Goal: Transaction & Acquisition: Purchase product/service

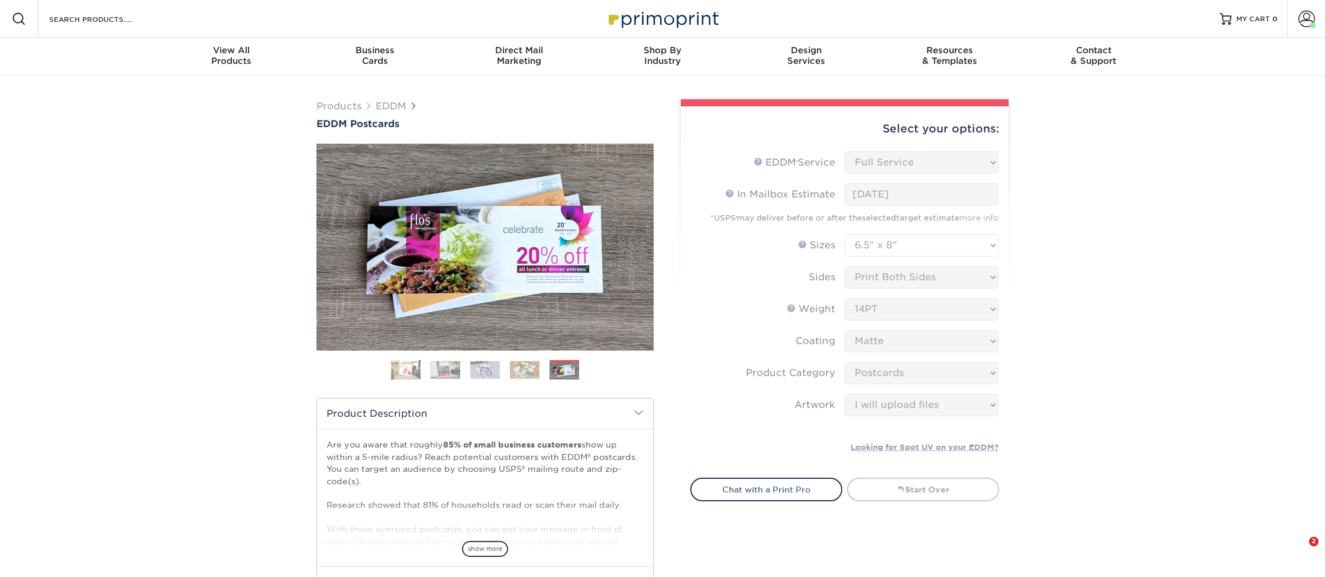
select select "full_service"
select select "6.50x8.00"
select select "9b7272e0-d6c8-4c3c-8e97-d3a1bcdab858"
select select "upload"
click at [1094, 445] on div "Products EDDM EDDM Postcards Previous Next" at bounding box center [662, 530] width 1325 height 911
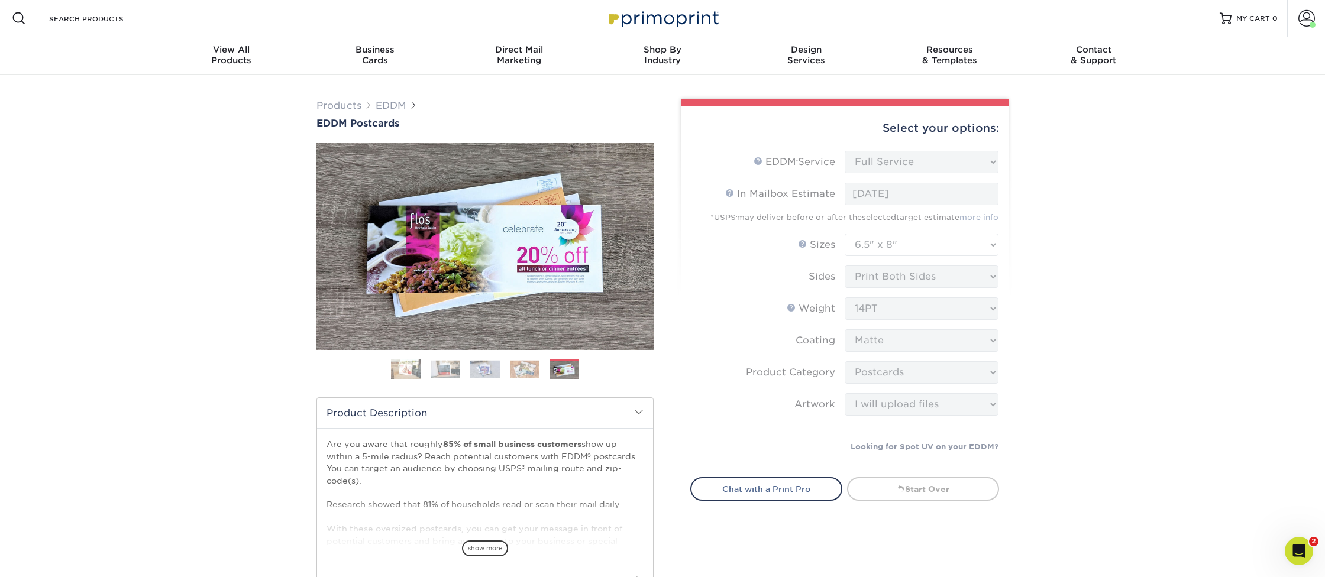
click at [777, 308] on form "EDDM Service Help EDDM ® Service Please Select Full Service Print Only < Prev" at bounding box center [844, 307] width 309 height 312
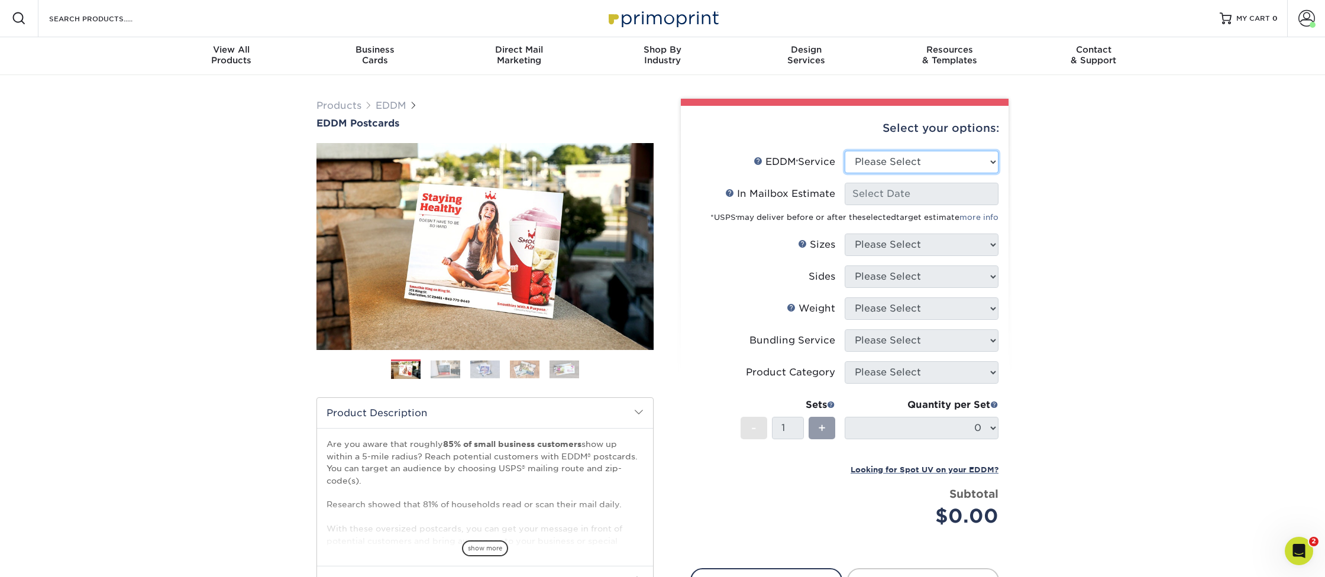
select select "full_service"
select select "-1"
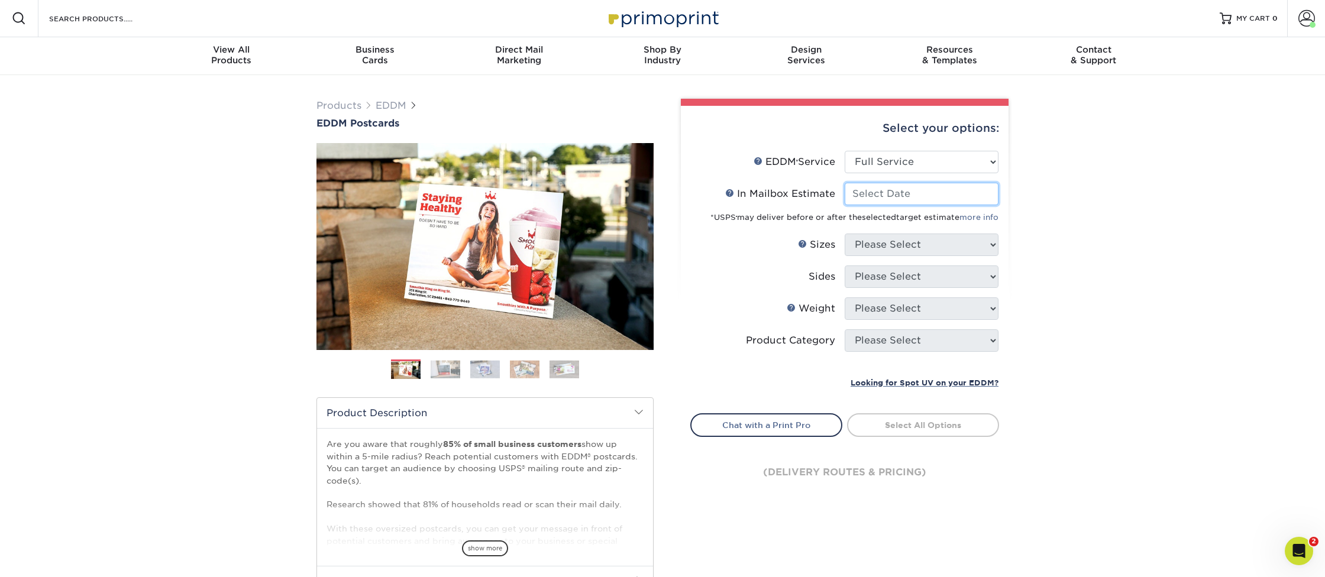
click at [977, 198] on input "In Mailbox Estimate Help In Mailbox Estimate" at bounding box center [922, 194] width 154 height 22
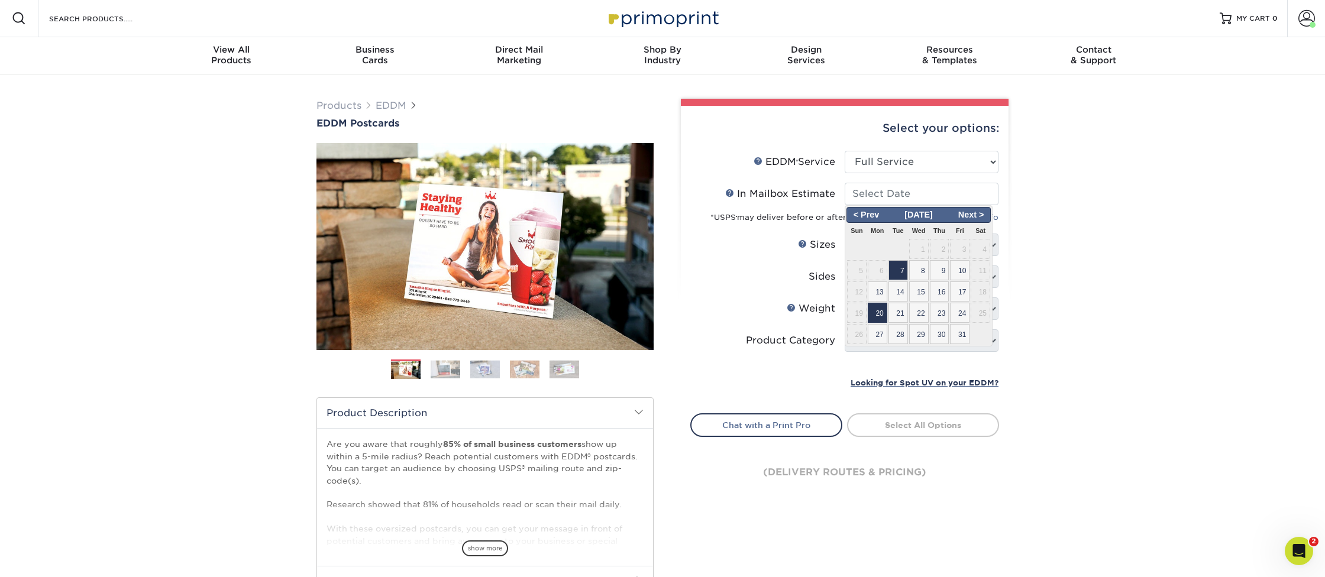
click at [882, 310] on span "20" at bounding box center [878, 313] width 20 height 20
type input "2025-10-20"
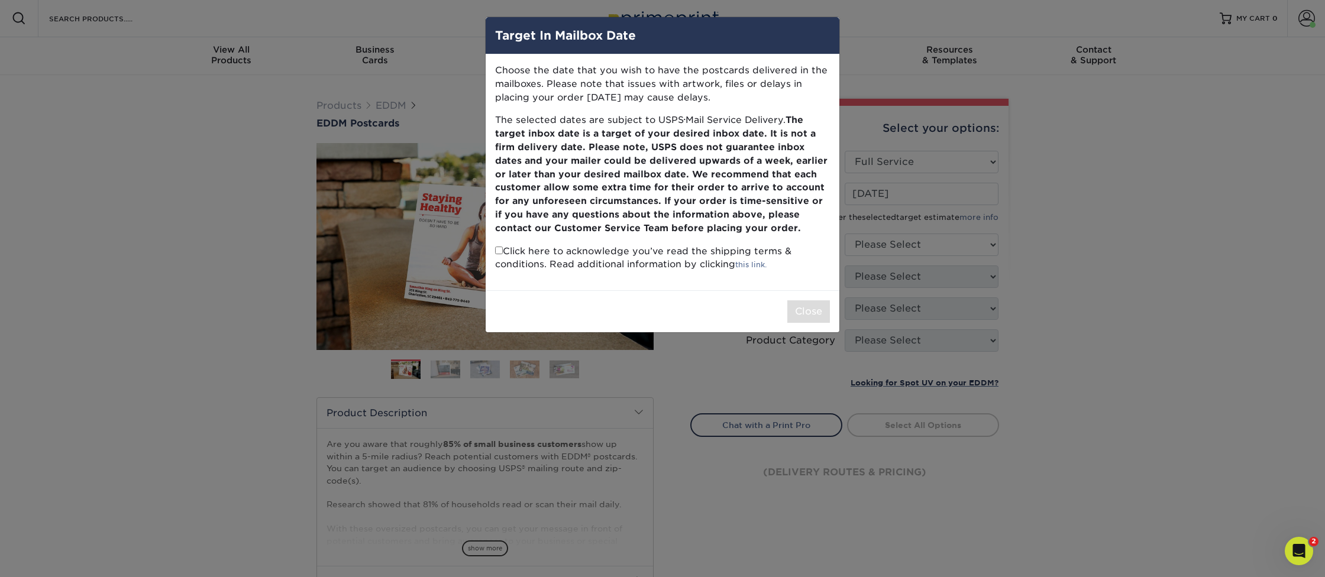
click at [499, 247] on input "checkbox" at bounding box center [499, 251] width 8 height 8
checkbox input "true"
click at [808, 307] on button "Close" at bounding box center [808, 312] width 43 height 22
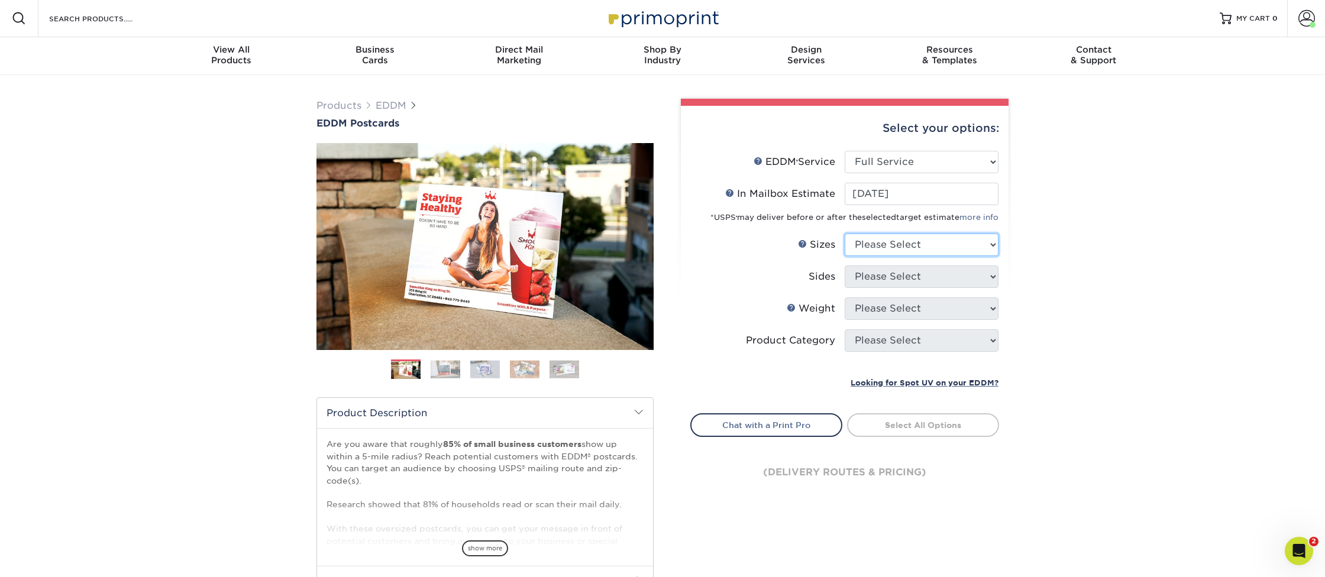
select select "6.50x8.00"
select select "13abbda7-1d64-4f25-8bb2-c179b224825d"
select select "14PT"
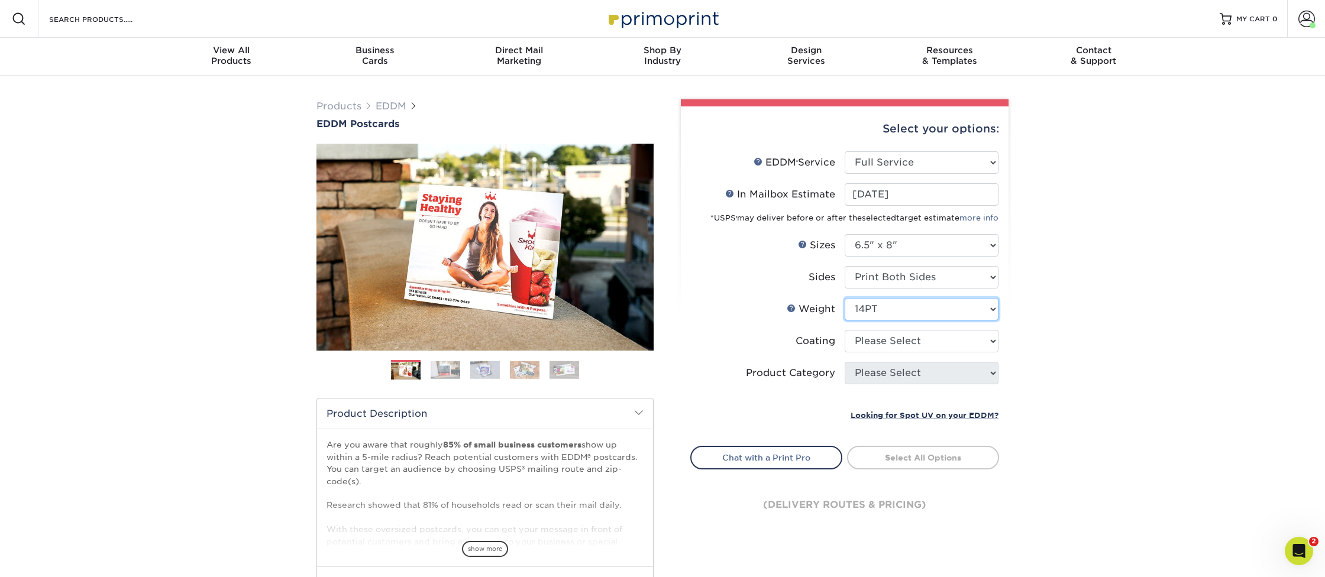
scroll to position [0, 1]
select select "121bb7b5-3b4d-429f-bd8d-bbf80e953313"
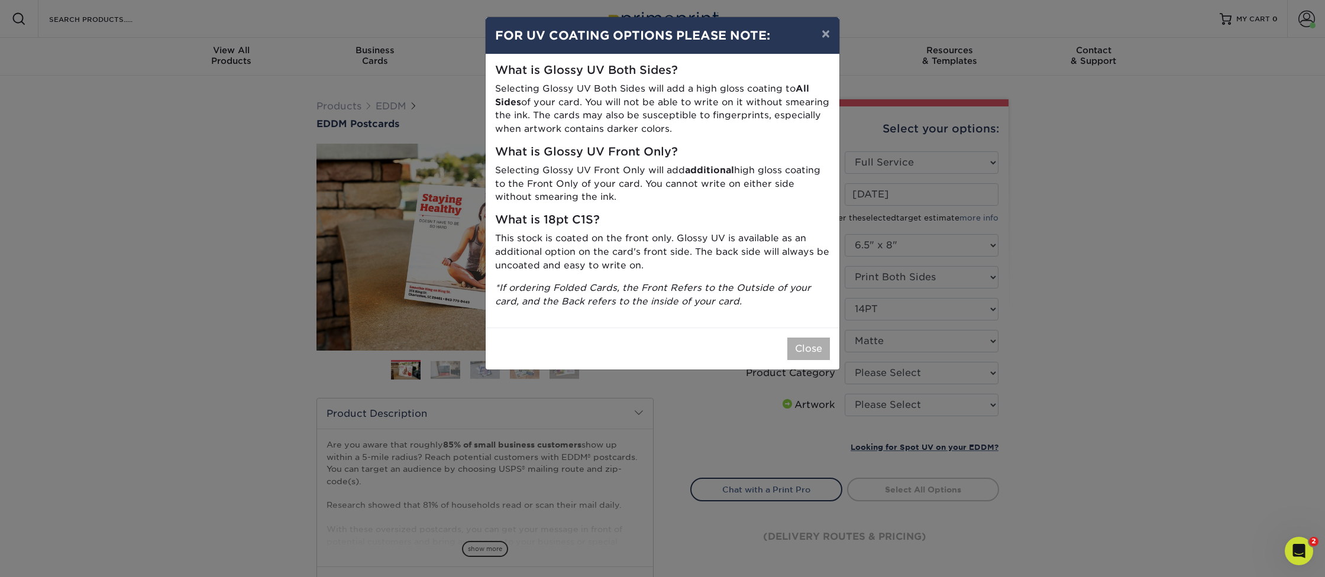
click at [807, 344] on button "Close" at bounding box center [808, 349] width 43 height 22
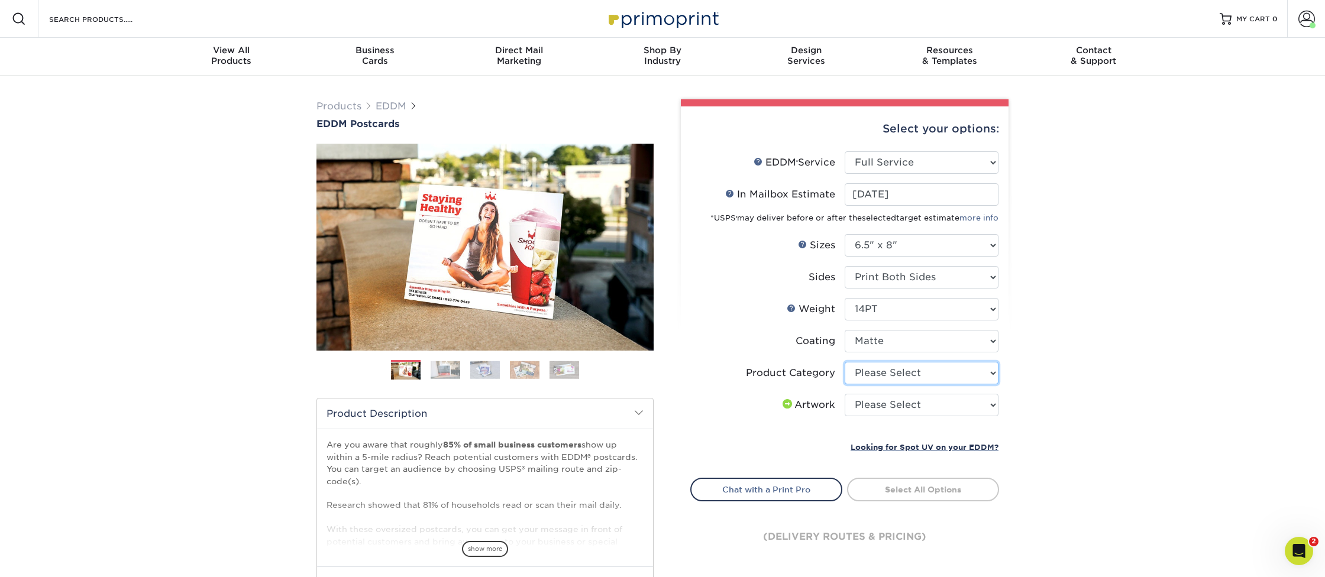
select select "9b7272e0-d6c8-4c3c-8e97-d3a1bcdab858"
select select "upload"
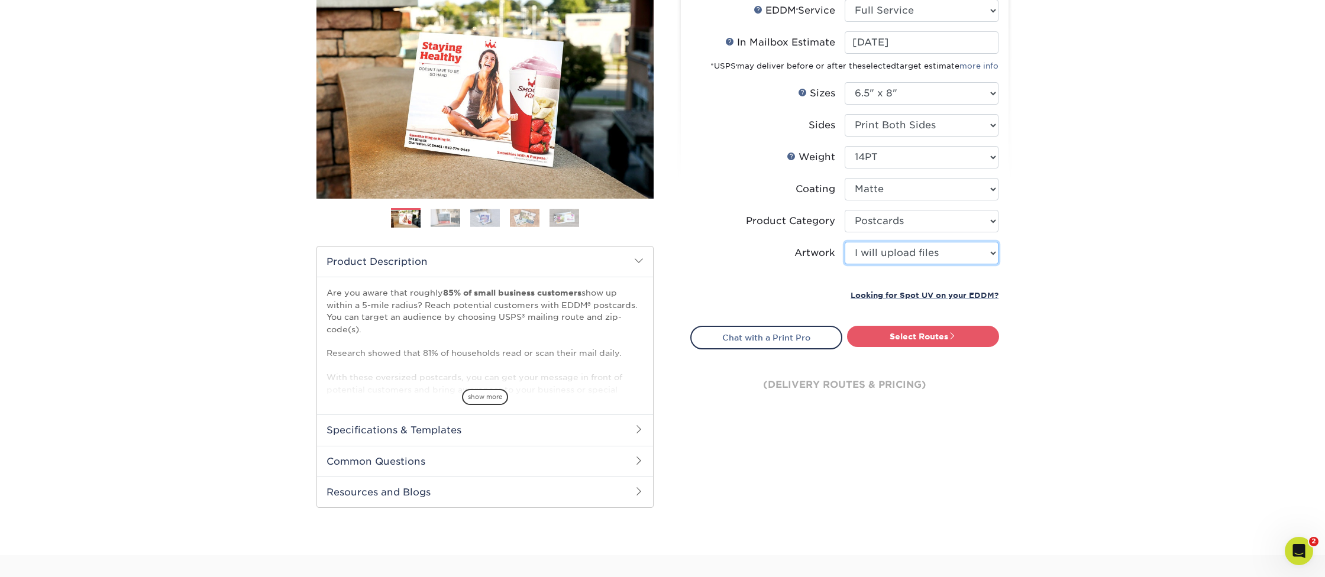
scroll to position [127, 0]
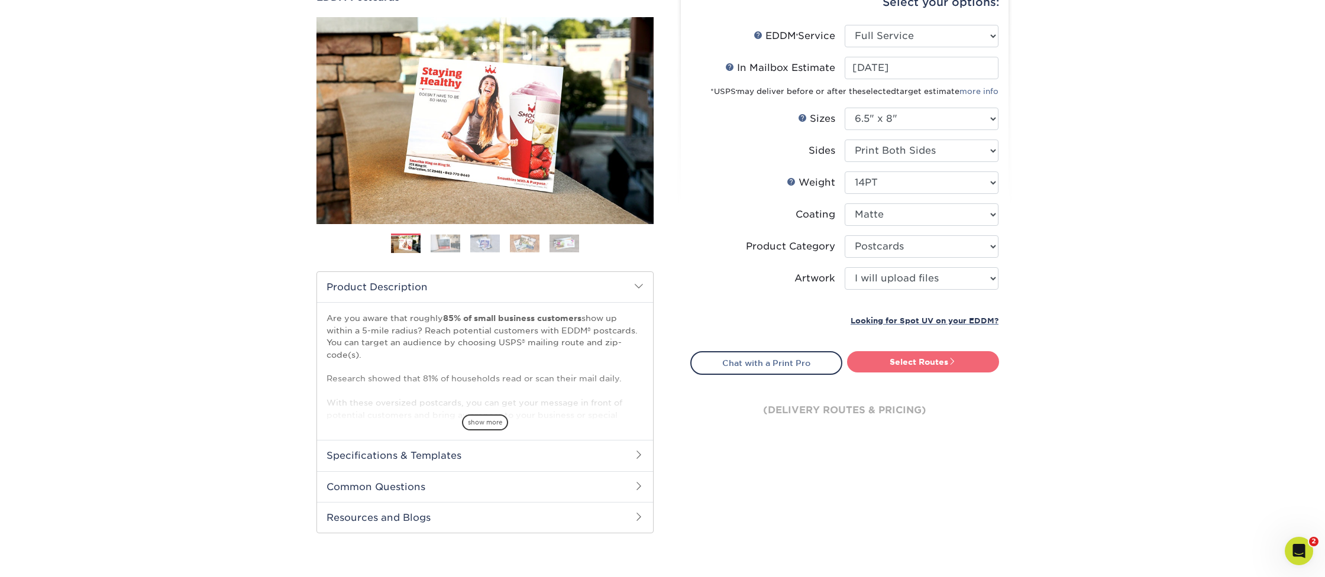
click at [920, 360] on link "Select Routes" at bounding box center [923, 361] width 152 height 21
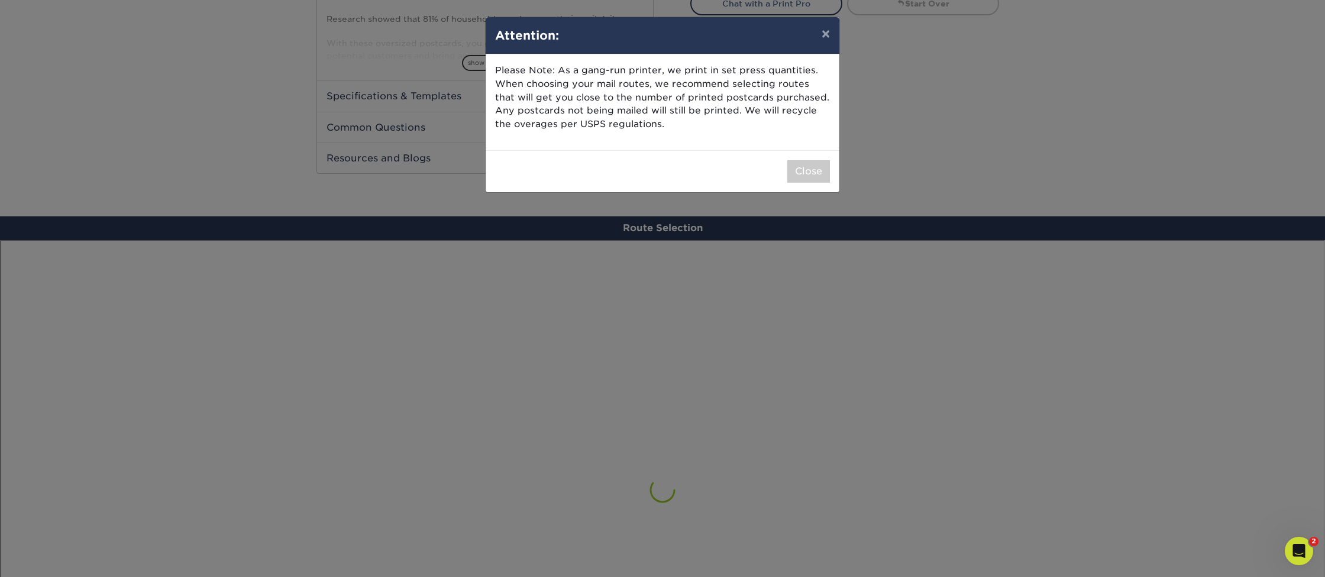
scroll to position [689, 0]
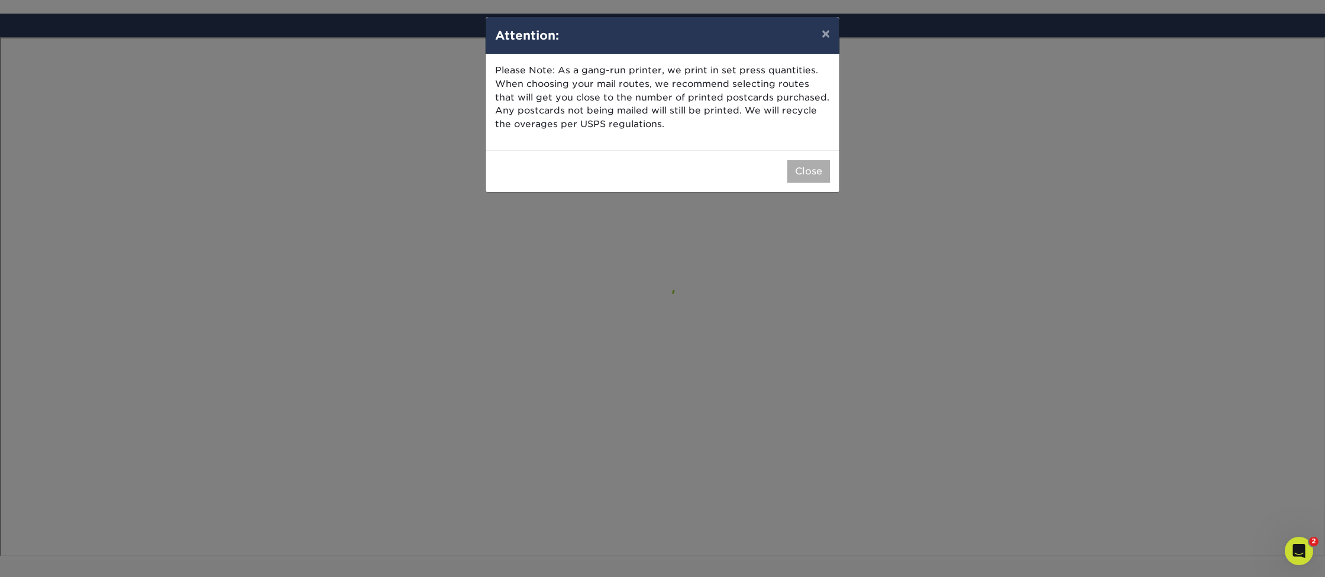
click at [816, 170] on button "Close" at bounding box center [808, 171] width 43 height 22
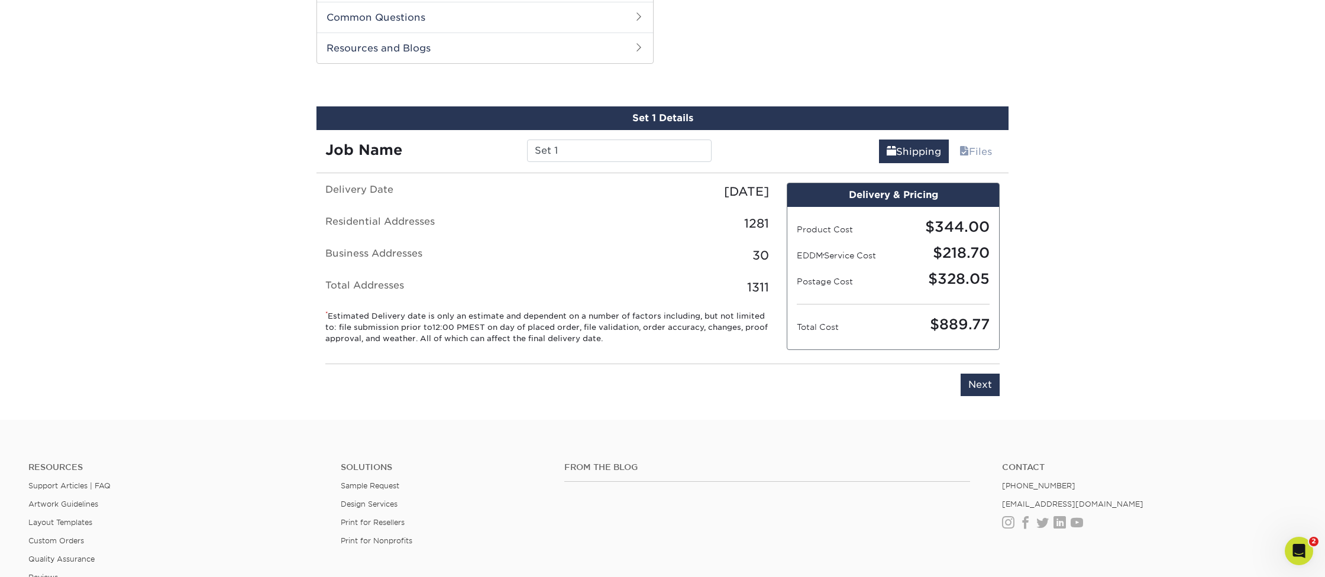
scroll to position [602, 0]
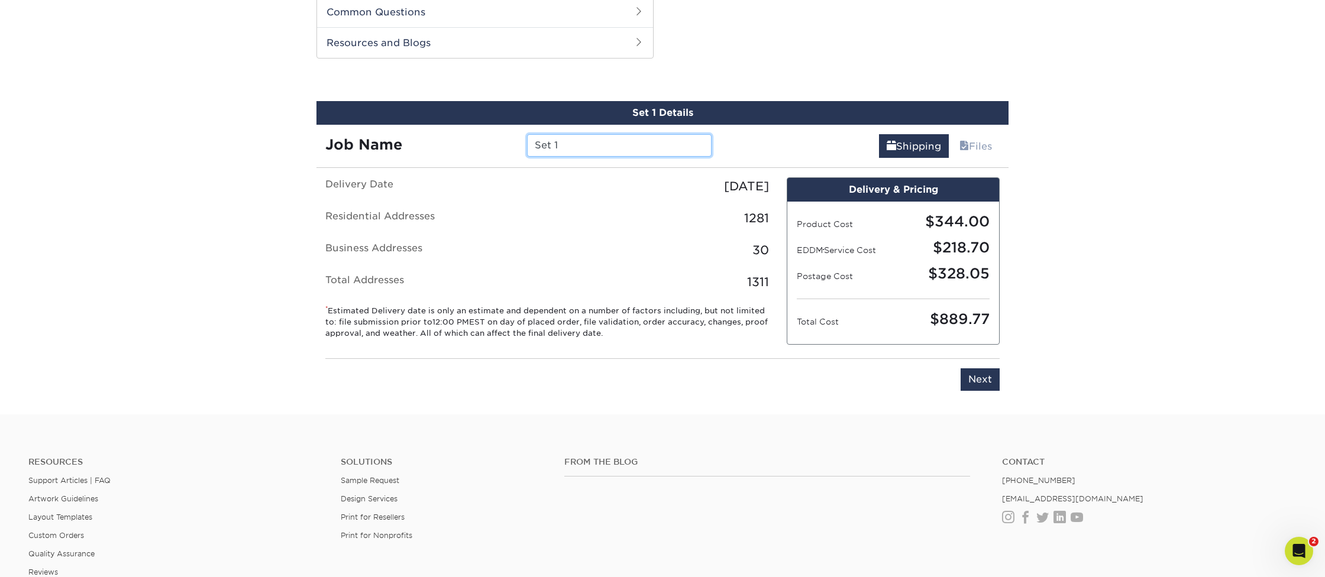
drag, startPoint x: 562, startPoint y: 148, endPoint x: 501, endPoint y: 138, distance: 61.7
click at [501, 138] on div "Job Name Set 1" at bounding box center [518, 145] width 404 height 22
type input "We Walk 2025"
click at [984, 380] on input "Next" at bounding box center [980, 380] width 39 height 22
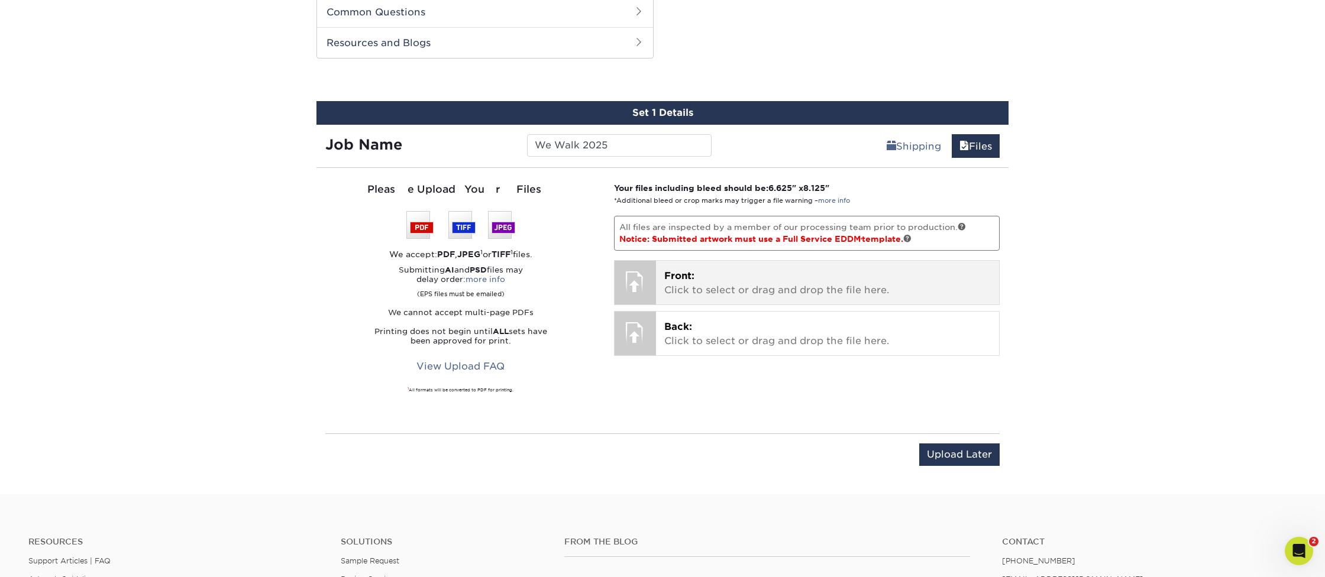
scroll to position [599, 0]
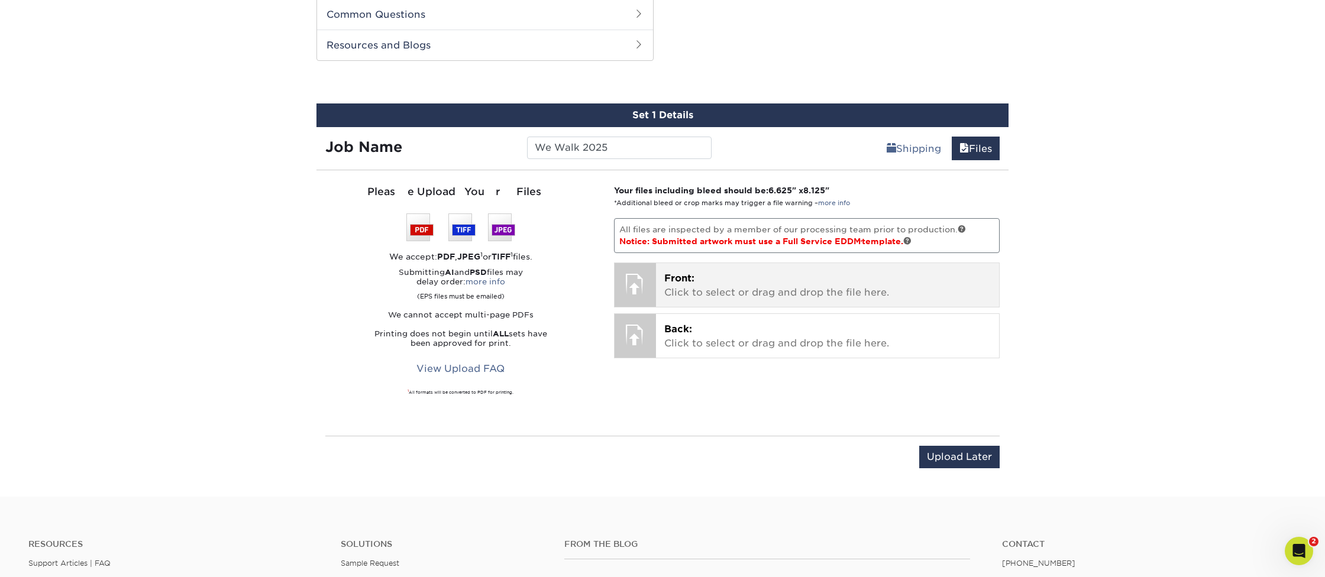
click at [714, 284] on p "Front: Click to select or drag and drop the file here." at bounding box center [827, 286] width 327 height 28
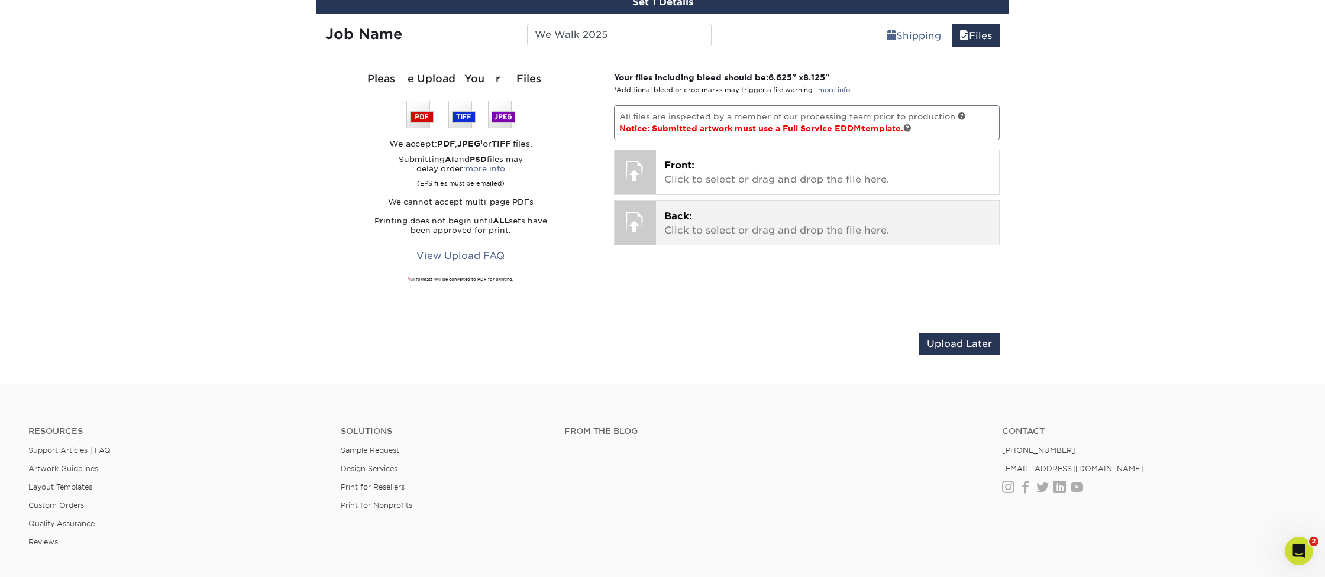
scroll to position [713, 0]
click at [708, 221] on p "Back: Click to select or drag and drop the file here." at bounding box center [827, 223] width 327 height 28
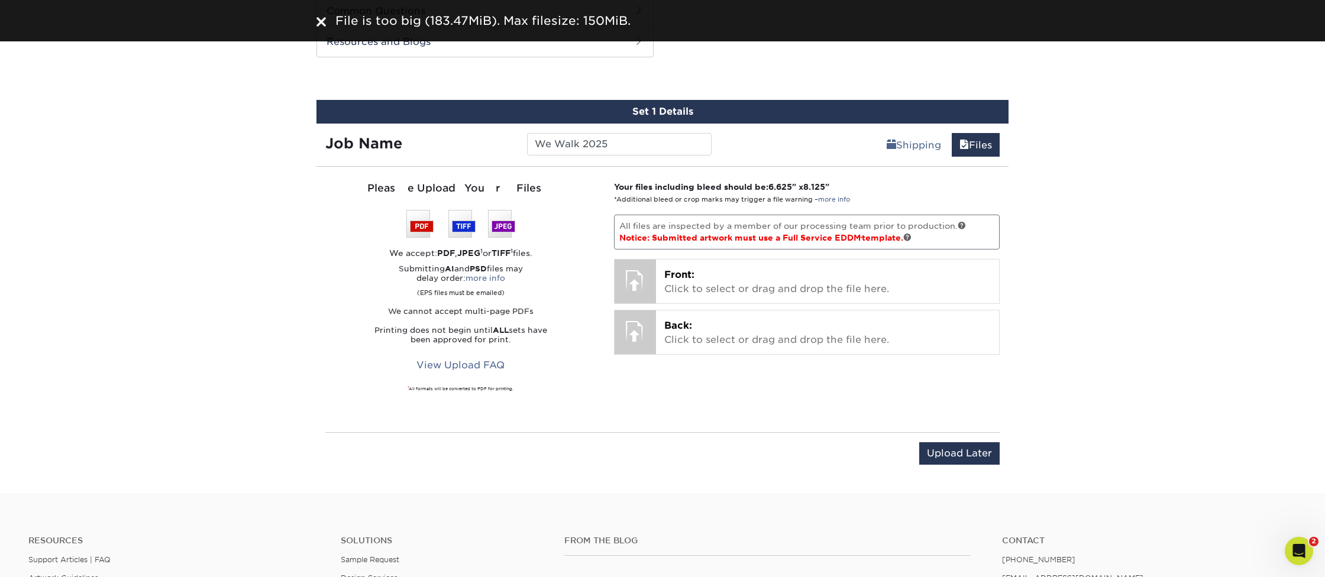
scroll to position [605, 0]
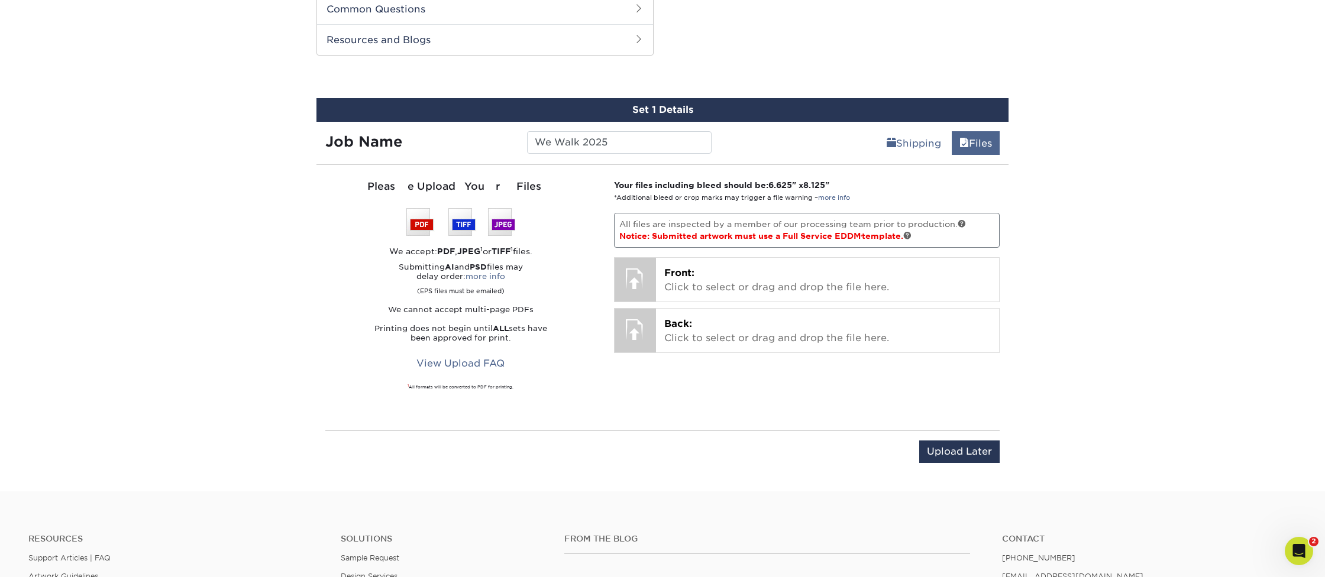
click at [982, 142] on link "Files" at bounding box center [976, 143] width 48 height 24
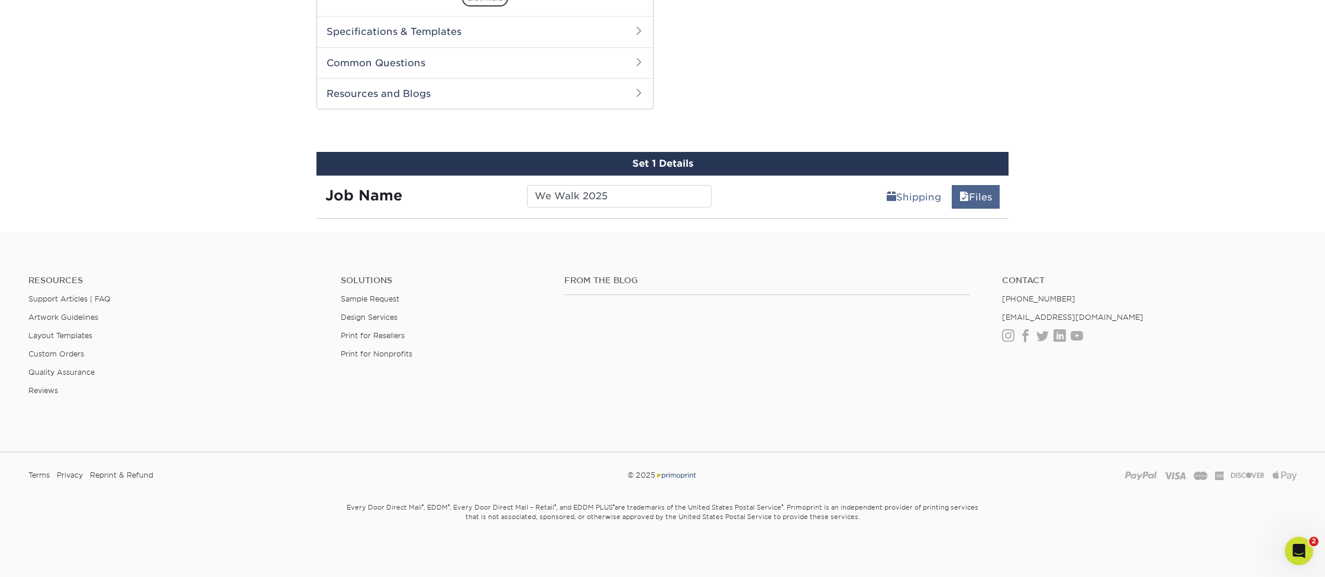
click at [984, 198] on link "Files" at bounding box center [976, 197] width 48 height 24
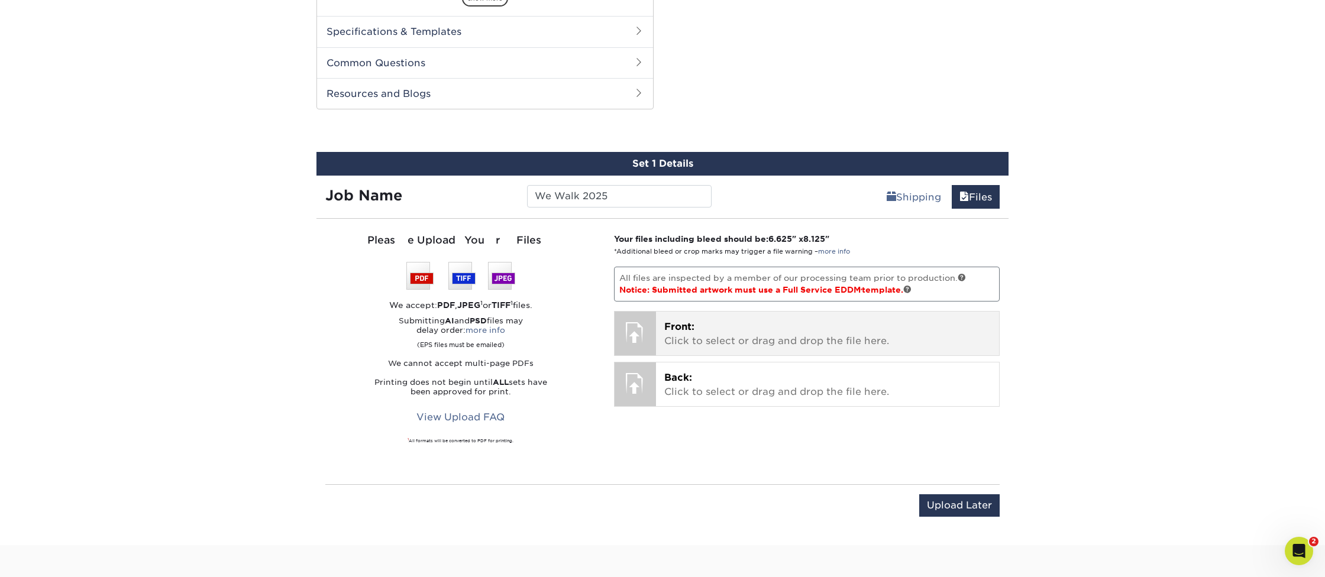
click at [780, 334] on p "Front: Click to select or drag and drop the file here." at bounding box center [827, 334] width 327 height 28
click at [703, 341] on p "Front: Click to select or drag and drop the file here." at bounding box center [827, 334] width 327 height 28
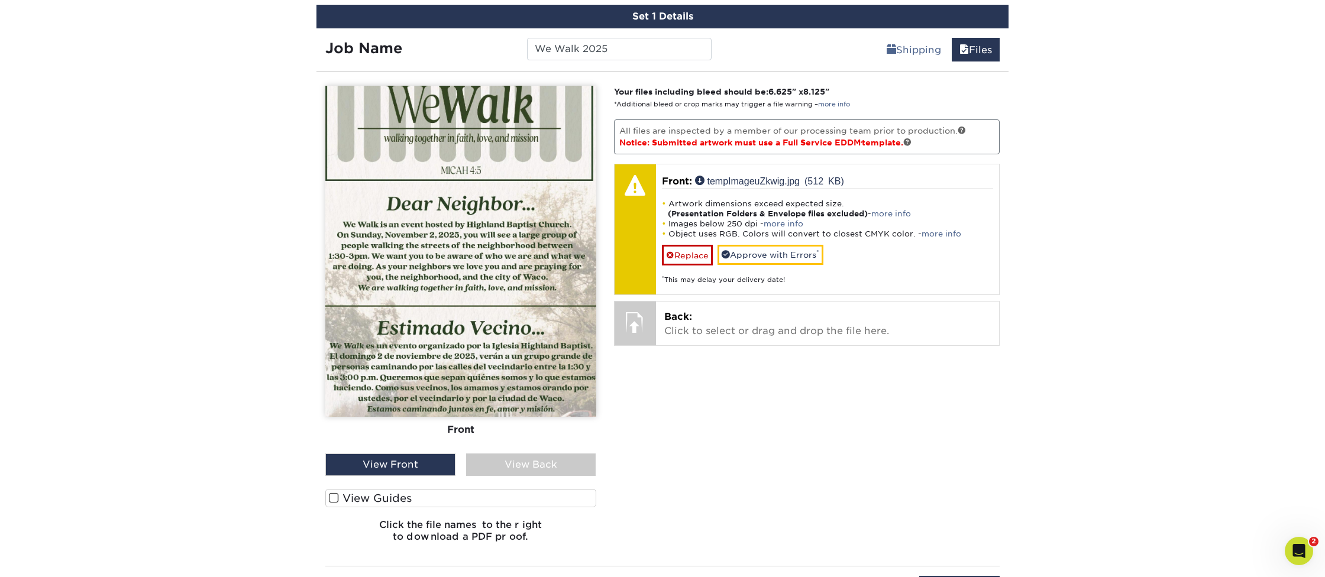
scroll to position [700, 0]
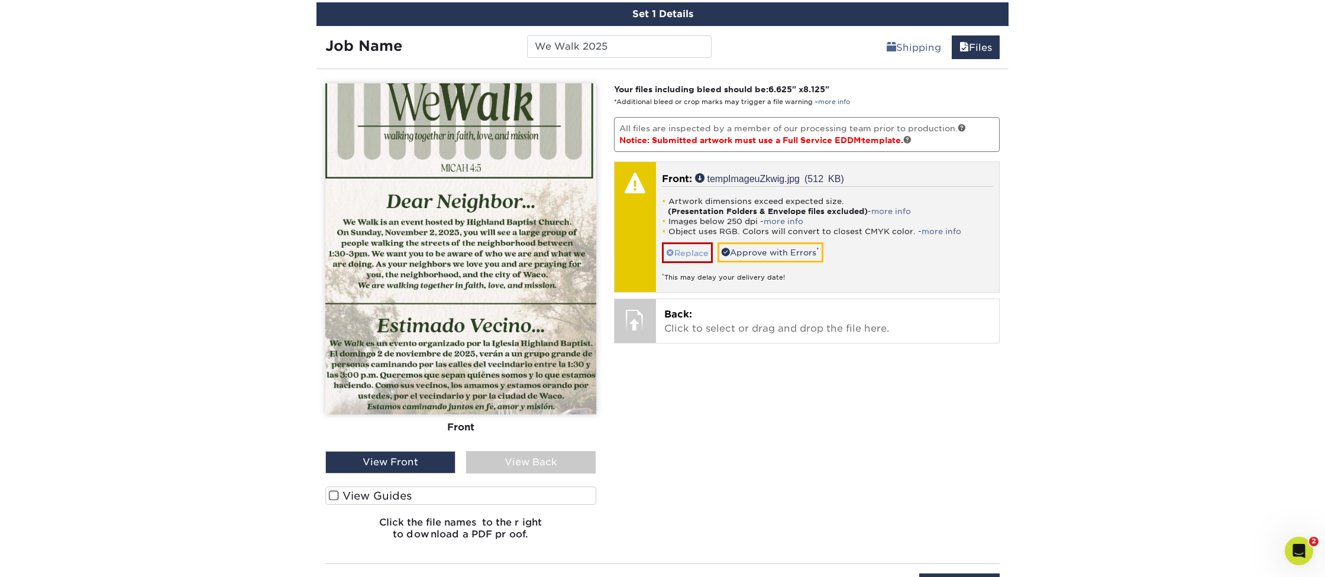
click at [705, 255] on link "Replace" at bounding box center [687, 253] width 51 height 21
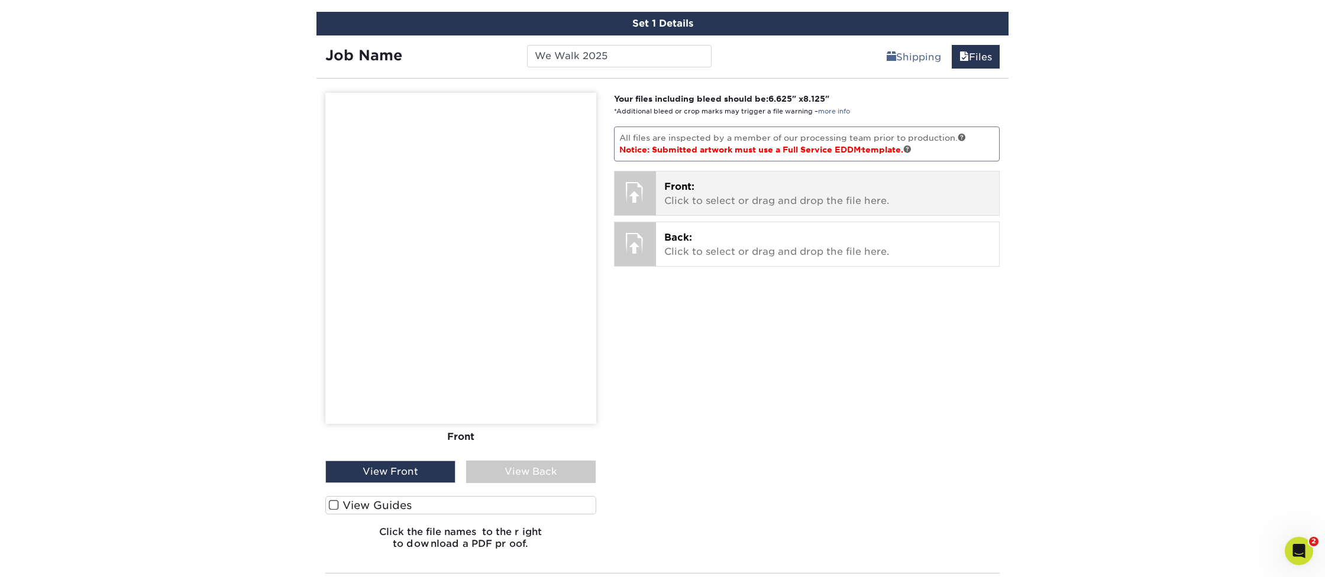
scroll to position [691, 0]
click at [692, 186] on span "Front:" at bounding box center [679, 186] width 30 height 11
click at [731, 193] on p "Front: Click to select or drag and drop the file here." at bounding box center [827, 194] width 327 height 28
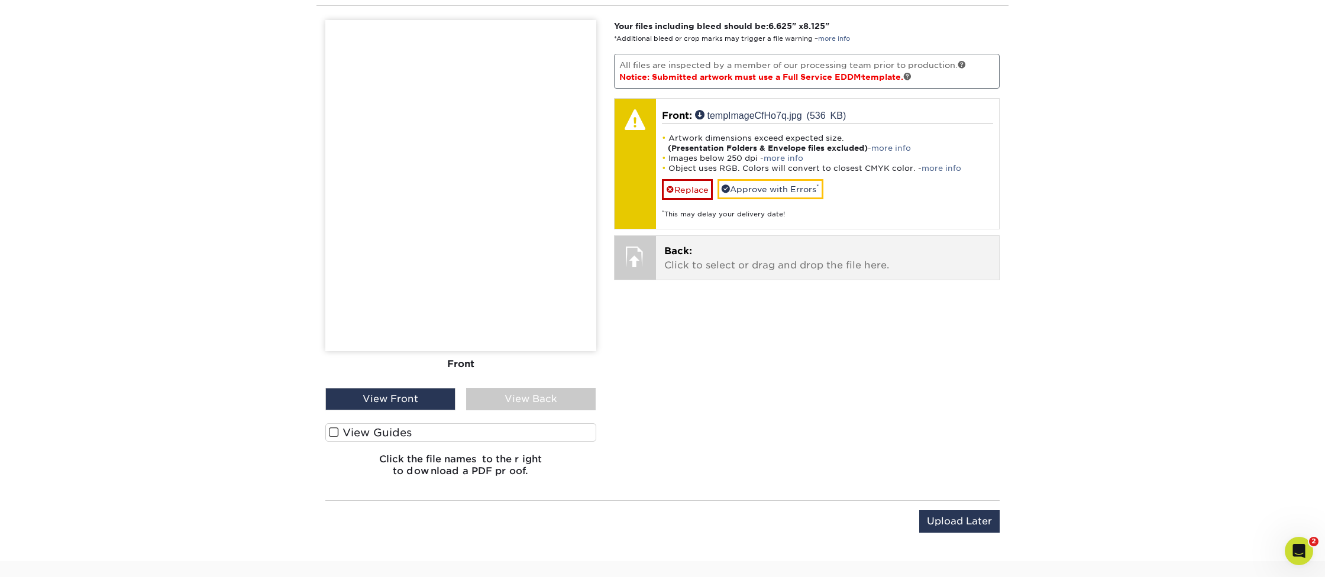
scroll to position [765, 0]
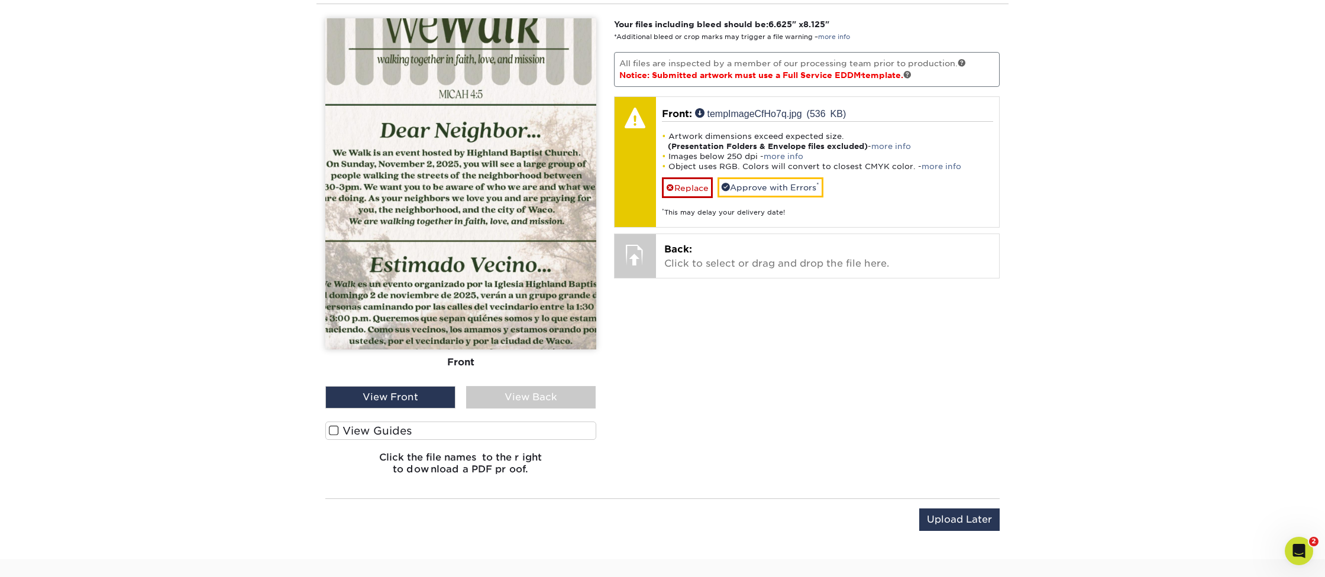
click at [330, 432] on span at bounding box center [334, 430] width 10 height 11
click at [0, 0] on input "View Guides" at bounding box center [0, 0] width 0 height 0
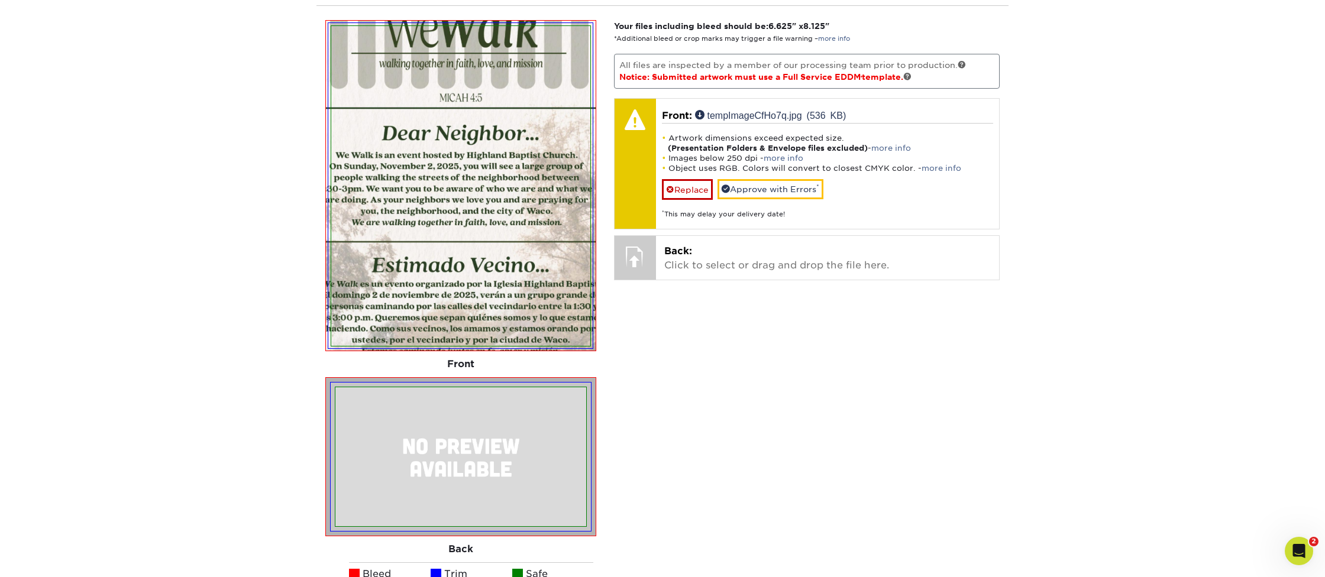
scroll to position [756, 0]
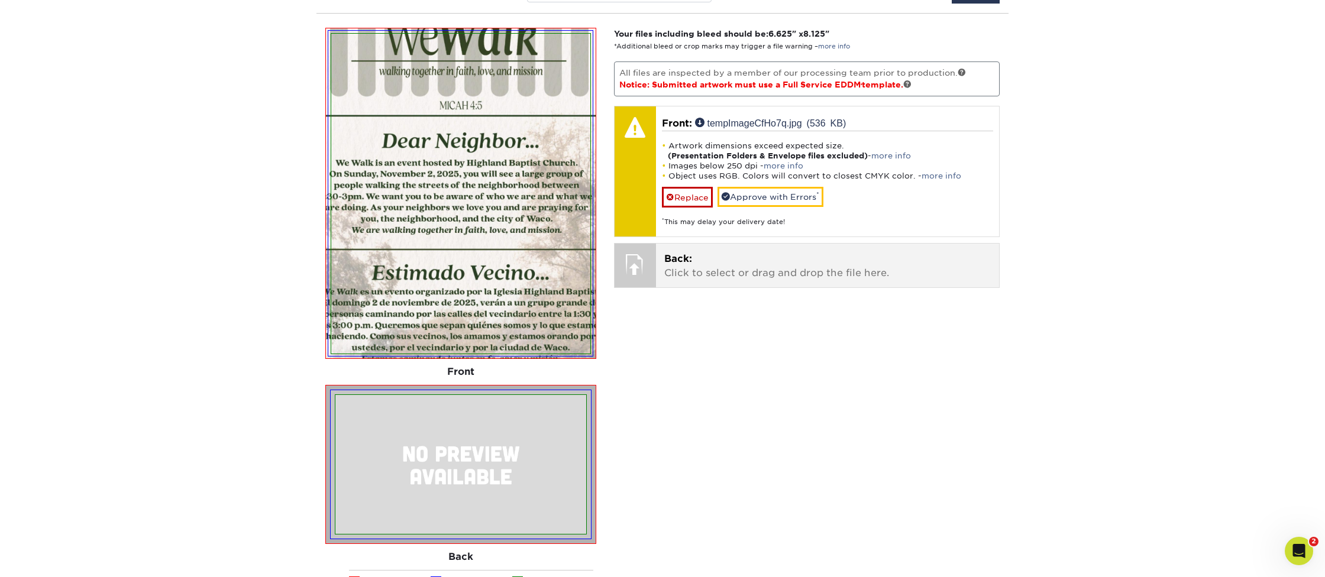
click at [751, 269] on p "Back: Click to select or drag and drop the file here." at bounding box center [827, 266] width 327 height 28
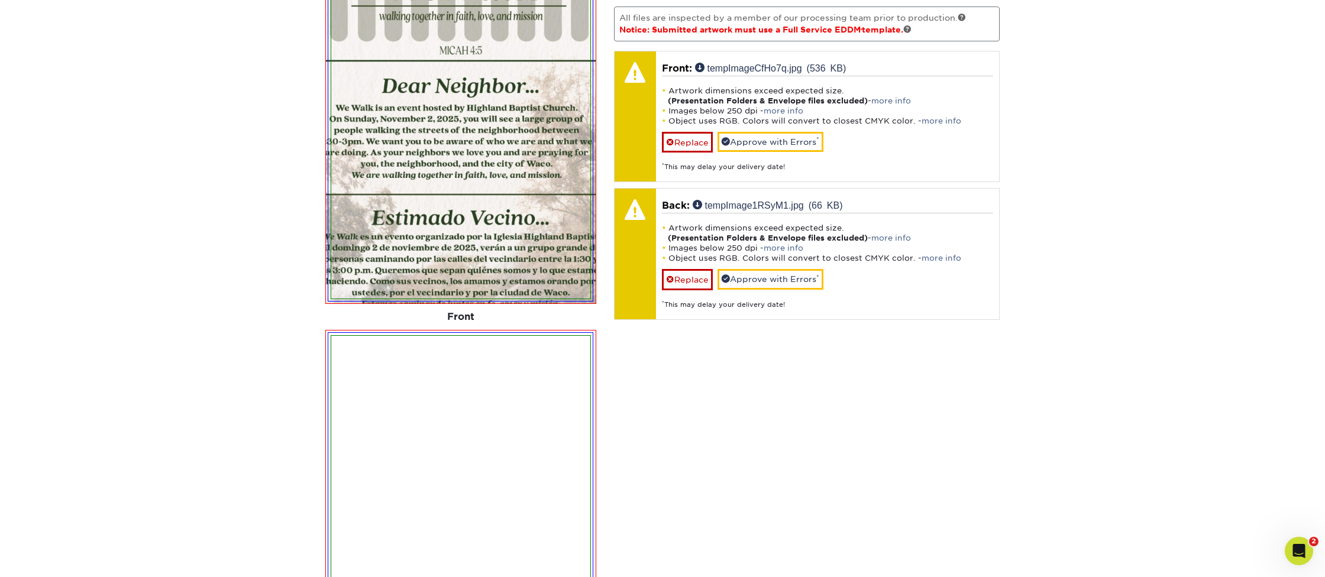
scroll to position [812, 0]
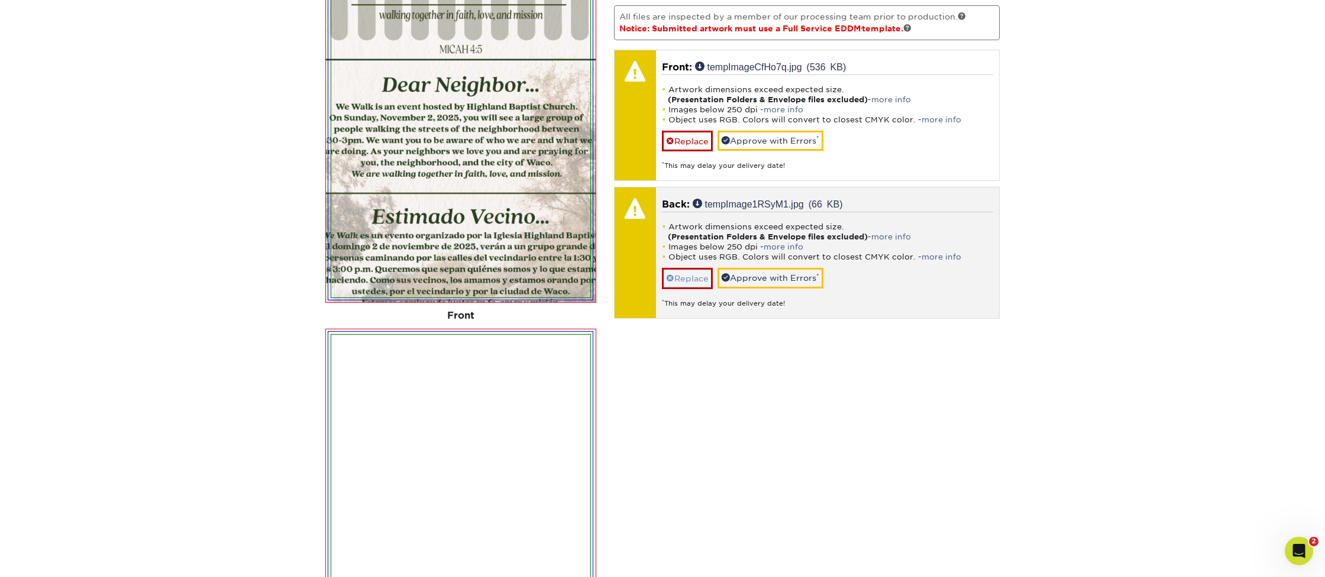
click at [699, 274] on link "Replace" at bounding box center [687, 278] width 51 height 21
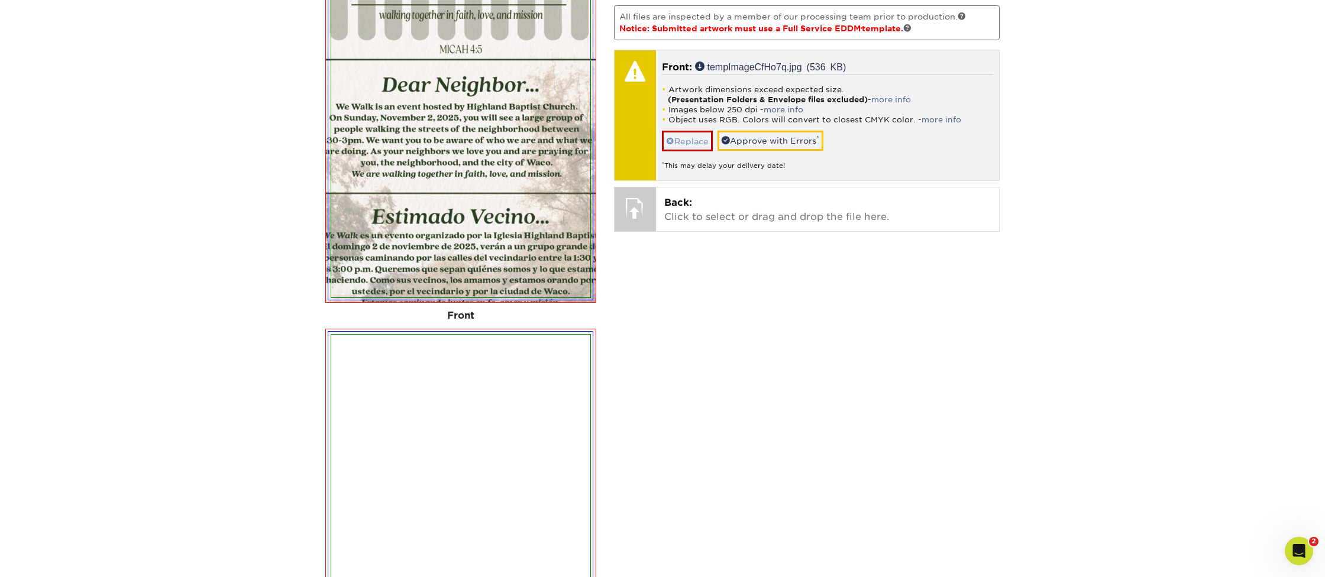
click at [690, 141] on link "Replace" at bounding box center [687, 141] width 51 height 21
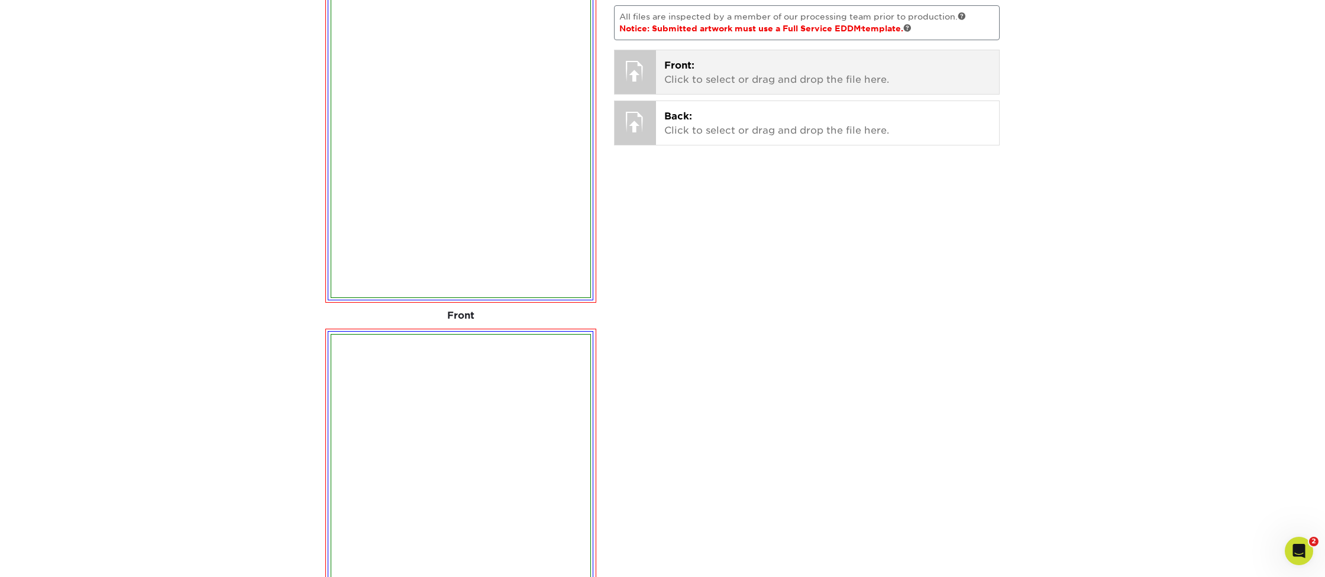
click at [735, 73] on p "Front: Click to select or drag and drop the file here." at bounding box center [827, 73] width 327 height 28
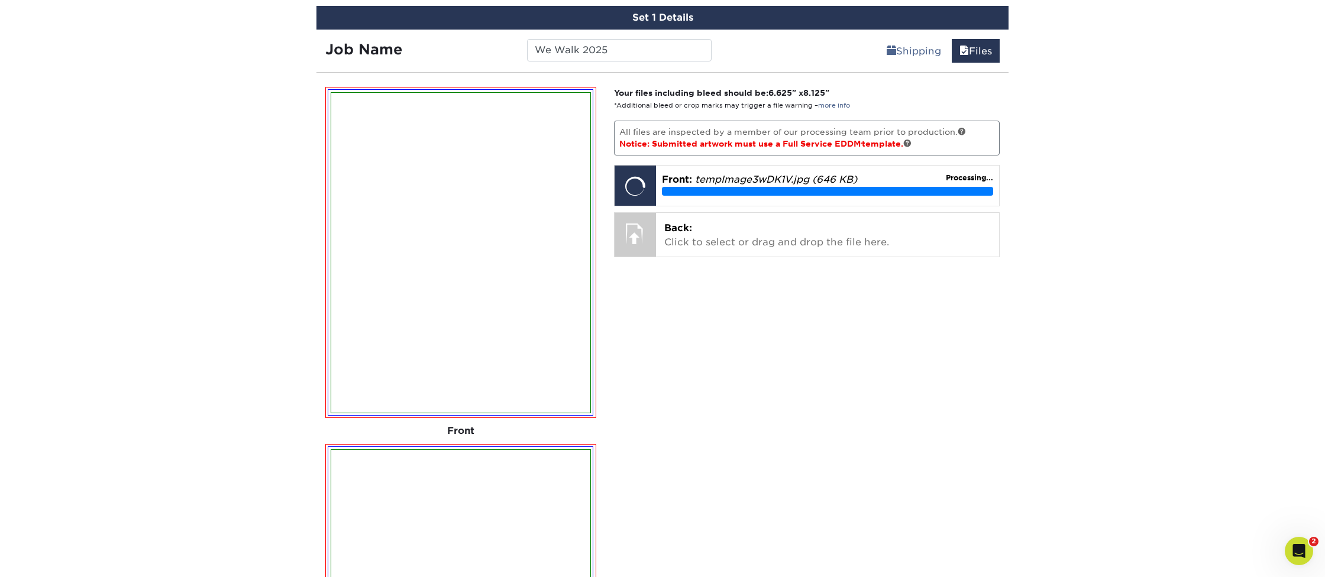
scroll to position [696, 0]
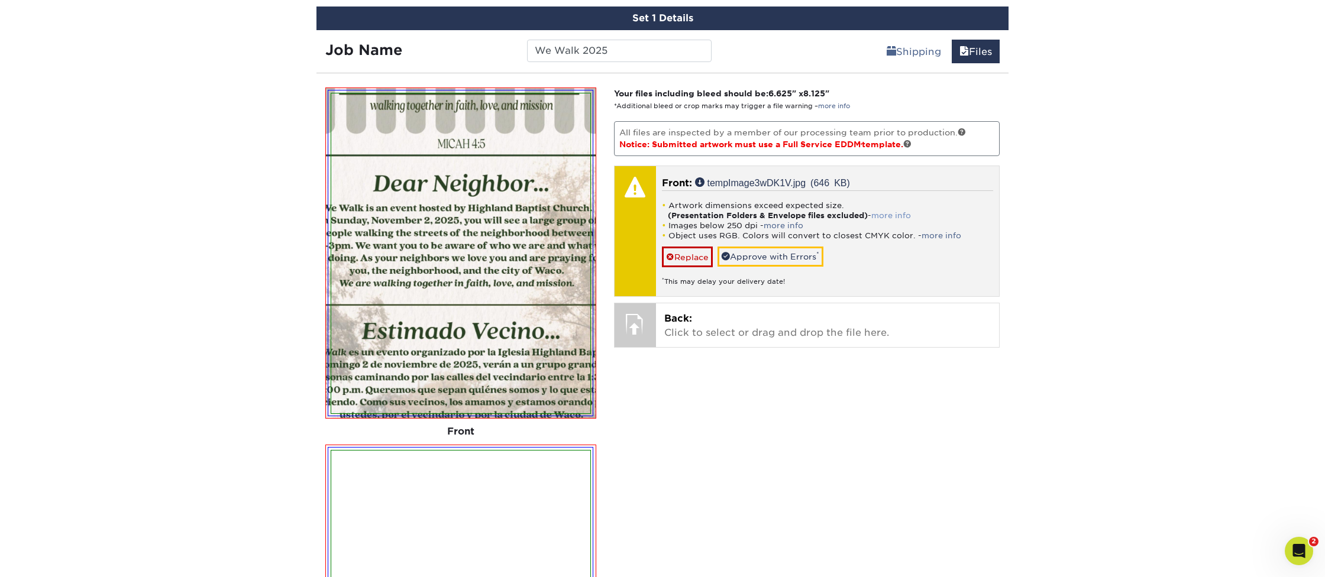
click at [891, 215] on link "more info" at bounding box center [891, 215] width 40 height 9
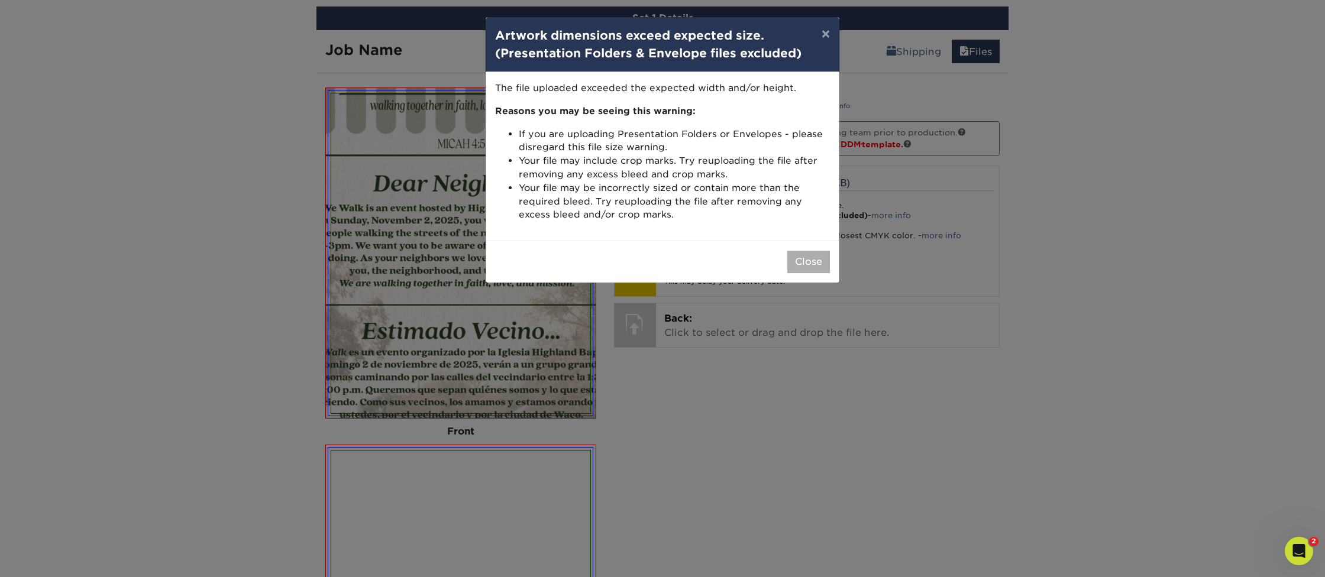
click at [808, 253] on button "Close" at bounding box center [808, 262] width 43 height 22
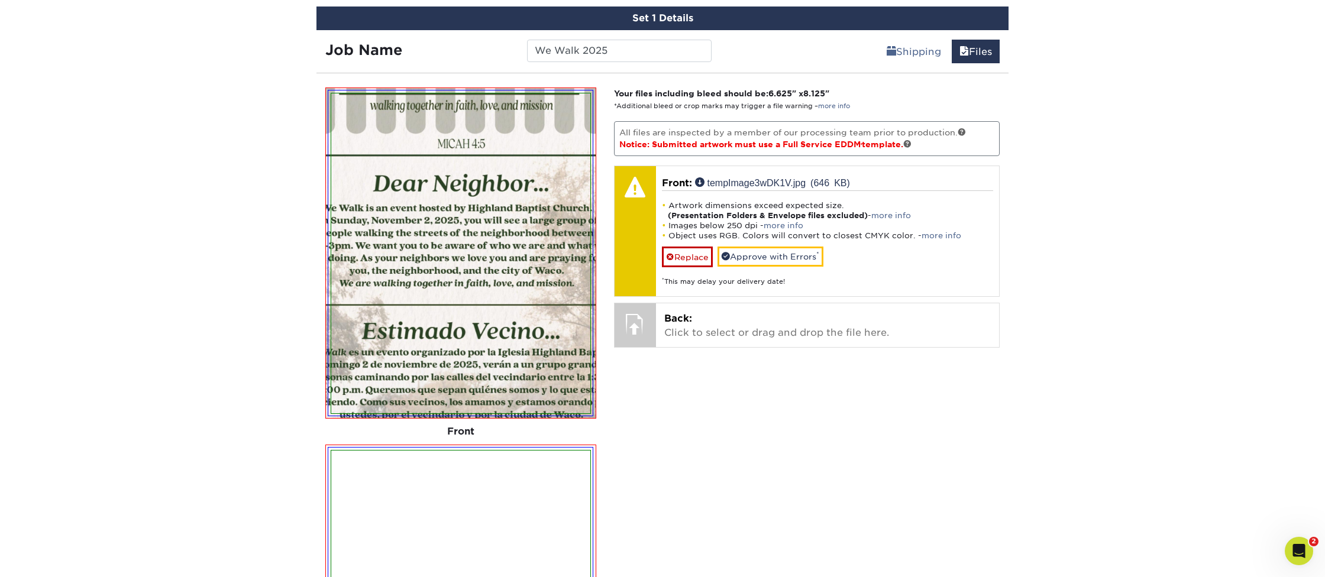
scroll to position [696, 1]
click at [1149, 293] on div "Products EDDM EDDM Postcards Previous Next" at bounding box center [662, 181] width 1325 height 1605
click at [442, 256] on img at bounding box center [460, 253] width 259 height 320
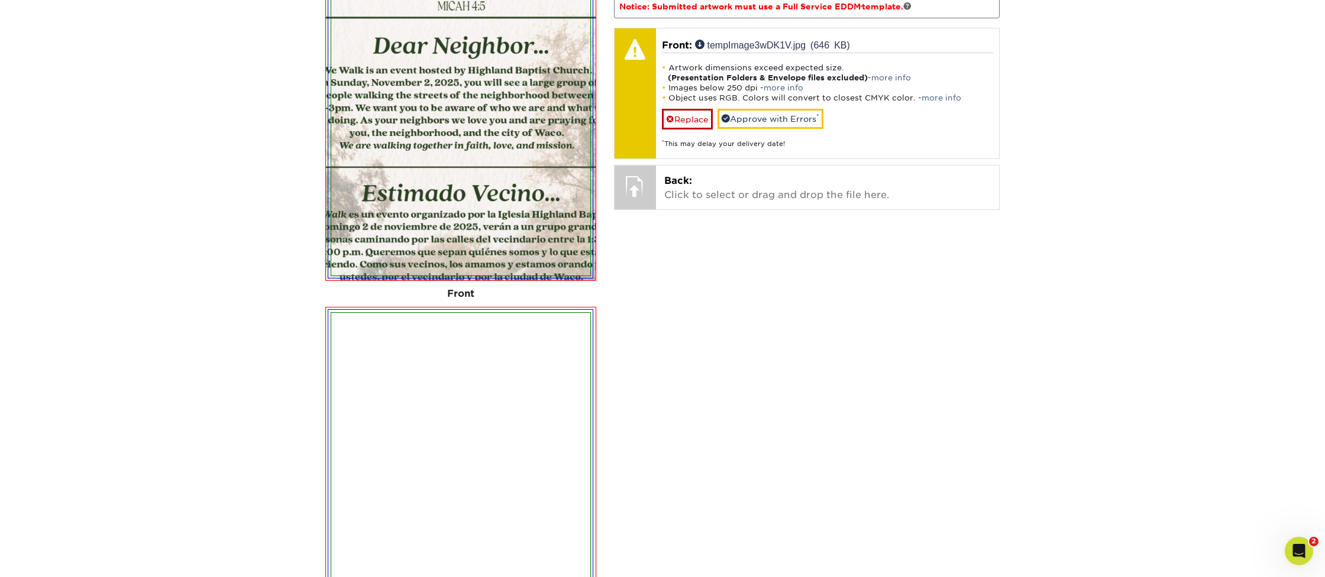
scroll to position [835, 0]
click at [854, 273] on div "Your files including bleed should be: 6.625 " x 8.125 " *Additional bleed or cr…" at bounding box center [807, 360] width 404 height 822
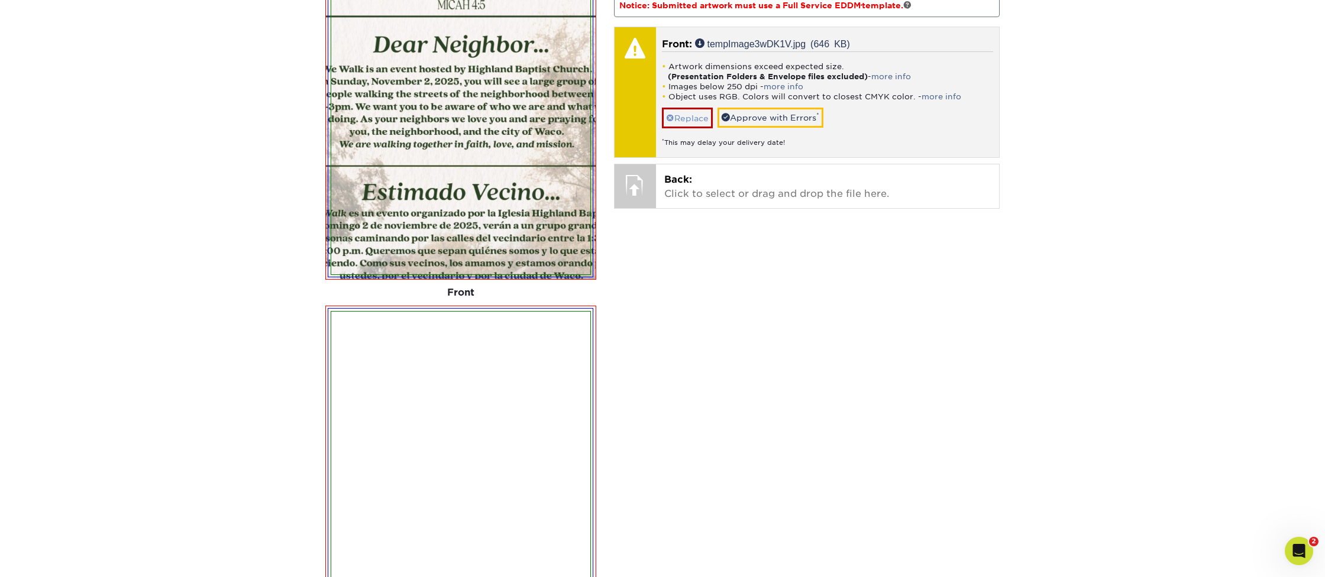
click at [695, 115] on link "Replace" at bounding box center [687, 118] width 51 height 21
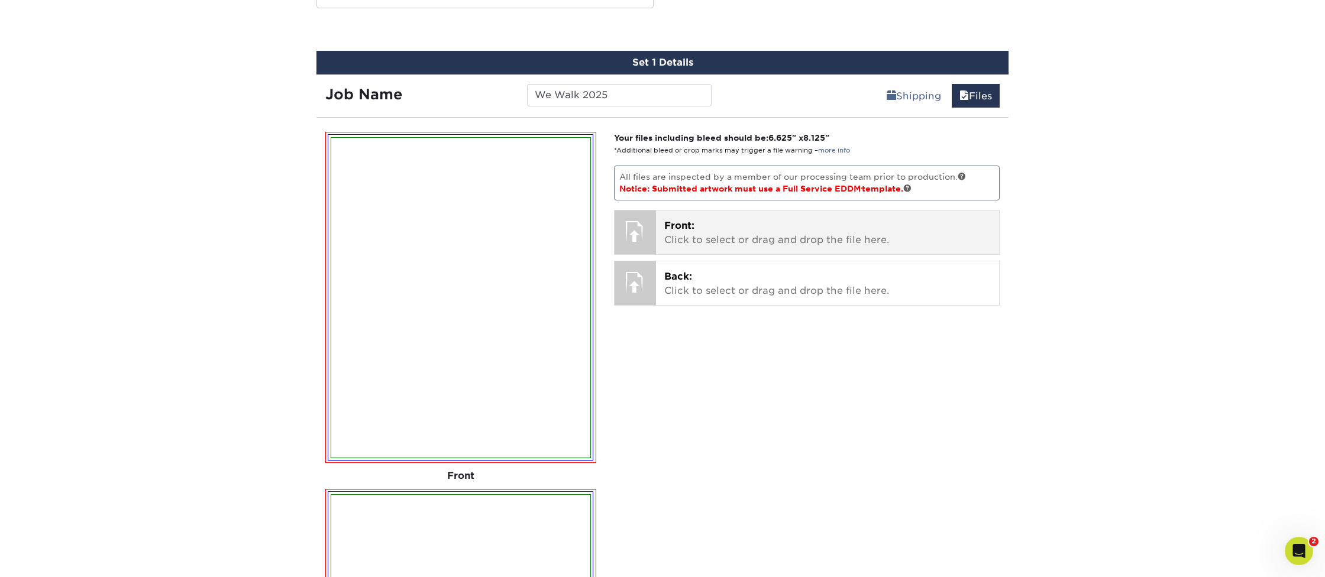
scroll to position [647, 0]
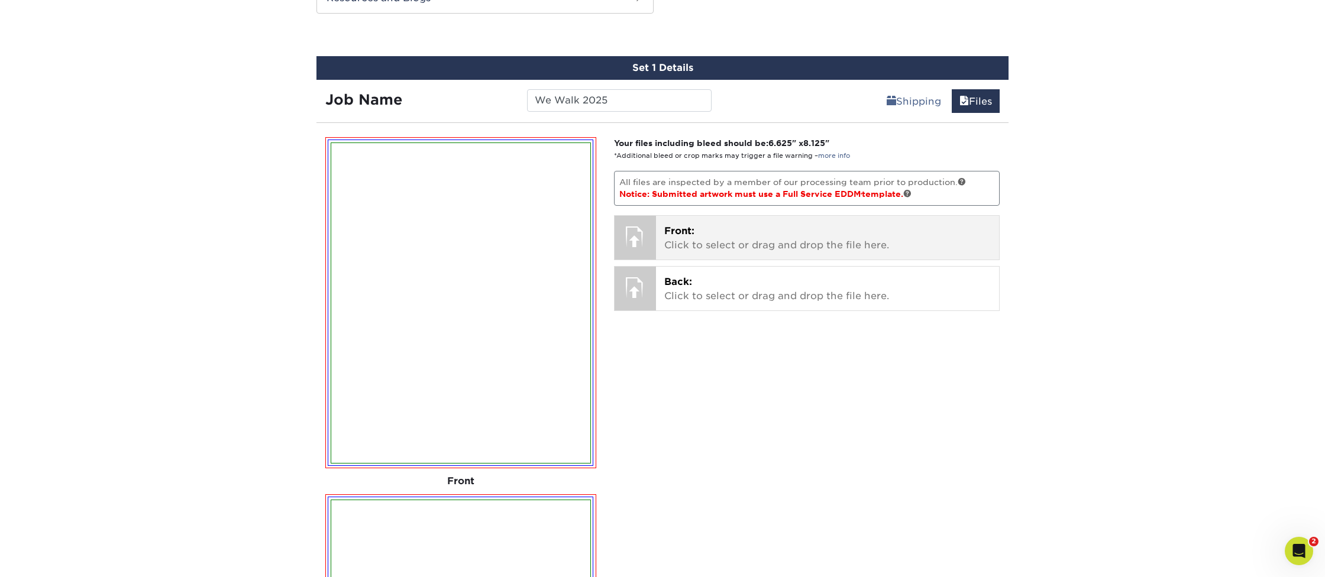
click at [846, 245] on p "Front: Click to select or drag and drop the file here." at bounding box center [827, 238] width 327 height 28
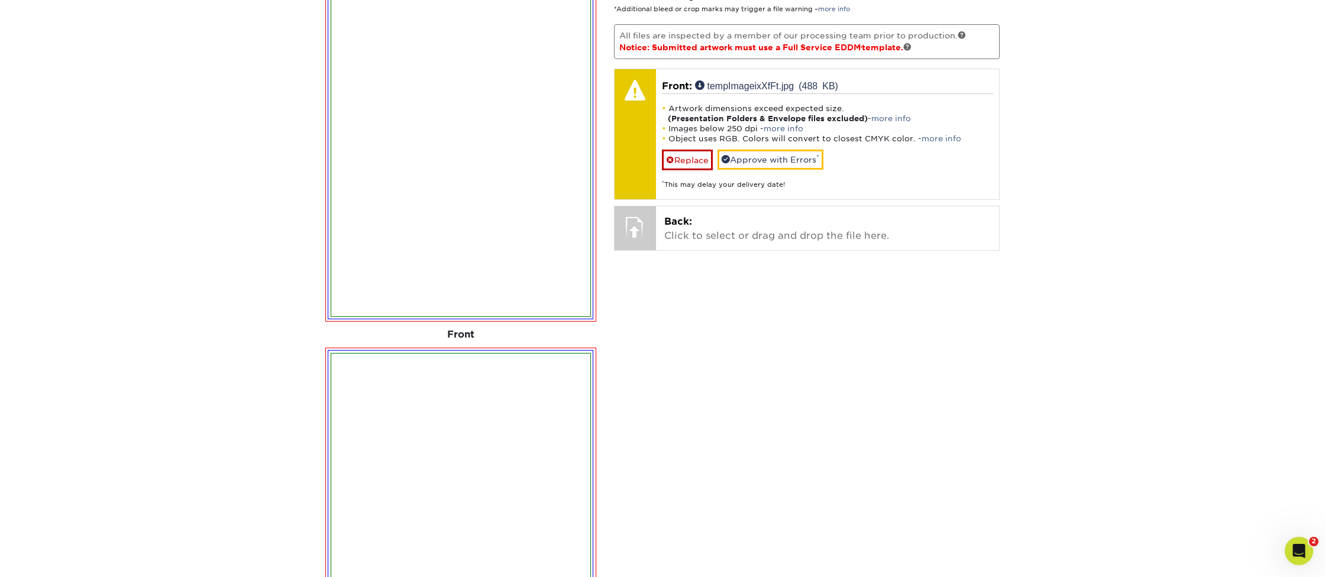
scroll to position [798, 0]
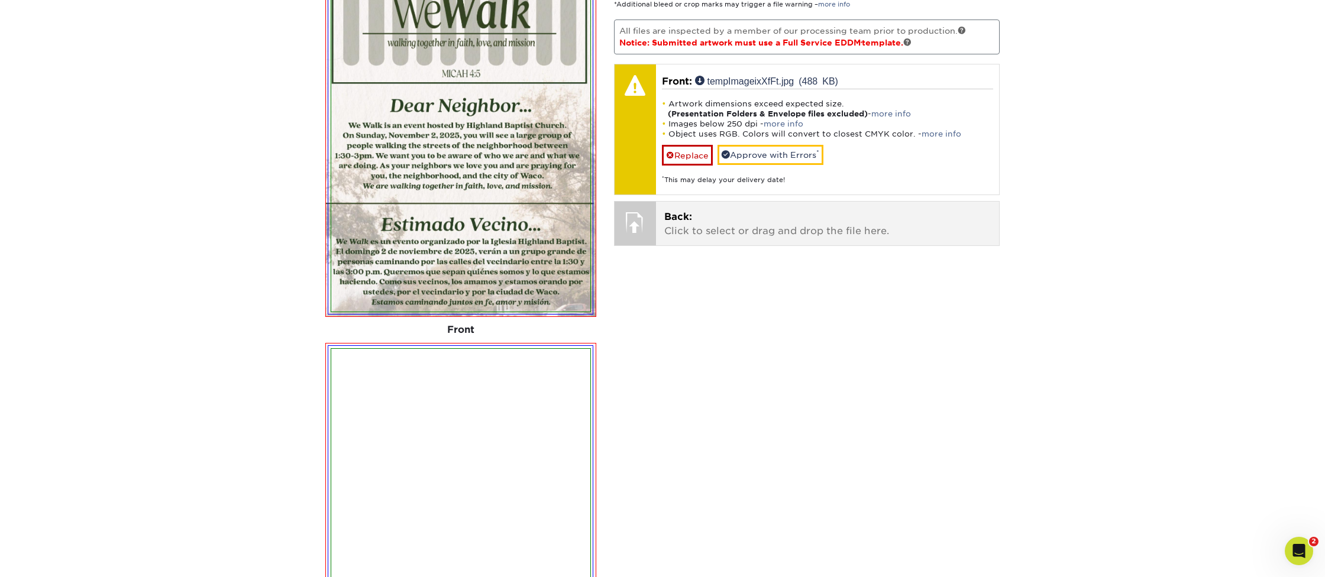
click at [693, 227] on p "Back: Click to select or drag and drop the file here." at bounding box center [827, 224] width 327 height 28
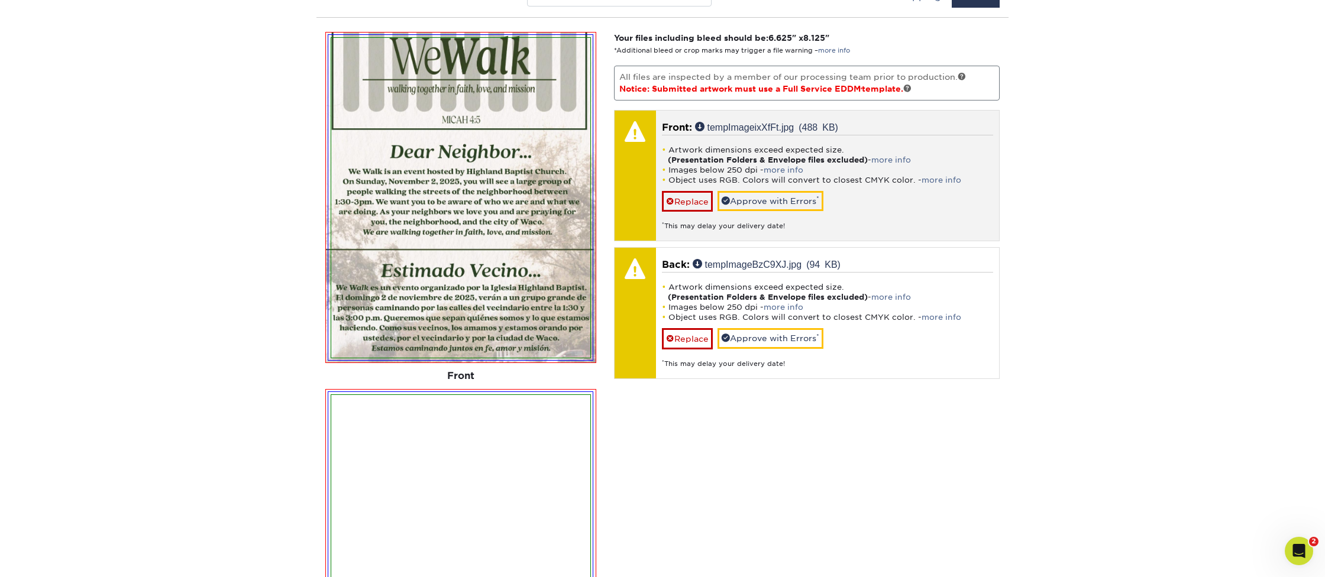
scroll to position [752, 0]
click at [687, 201] on link "Replace" at bounding box center [687, 200] width 51 height 21
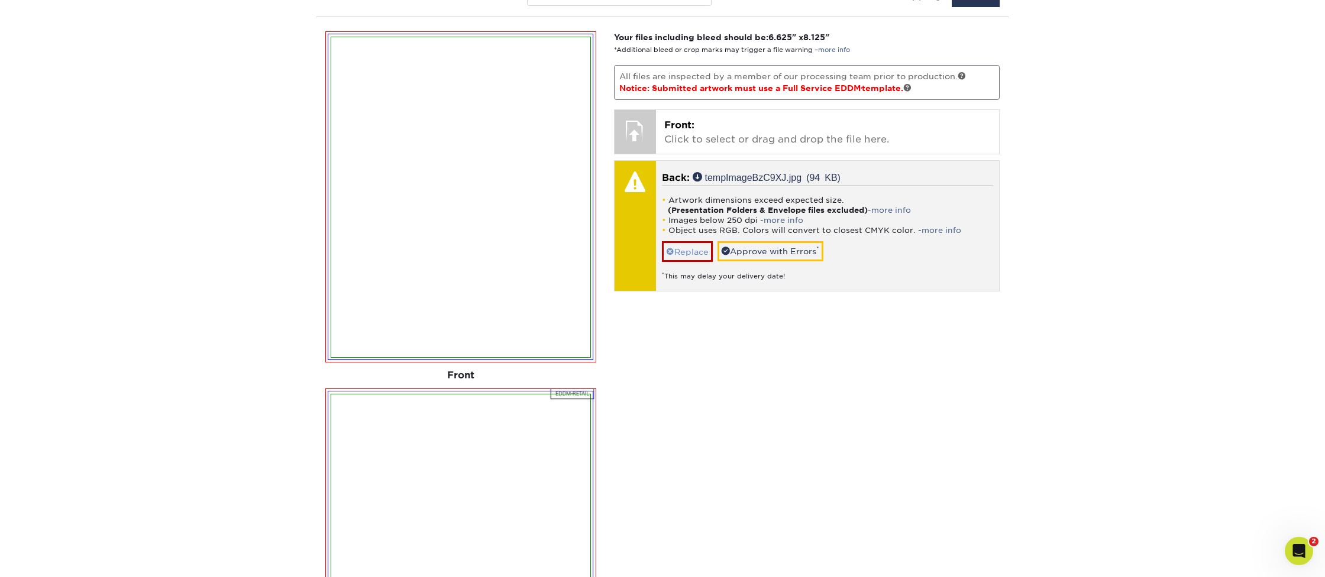
click at [695, 250] on link "Replace" at bounding box center [687, 251] width 51 height 21
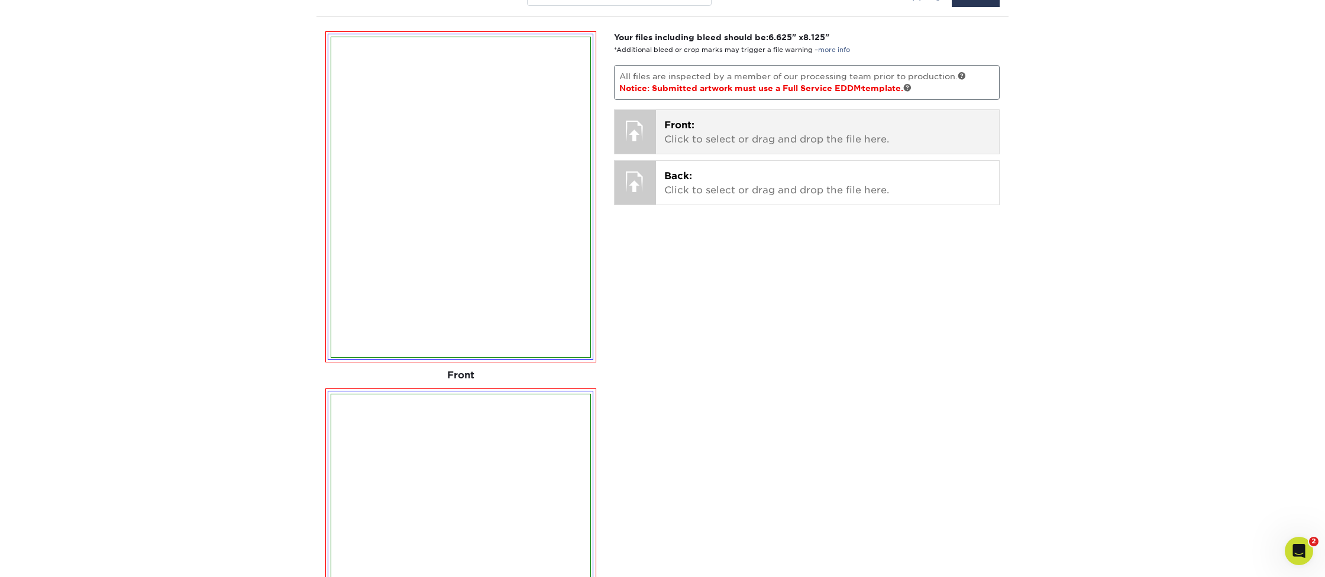
click at [708, 134] on p "Front: Click to select or drag and drop the file here." at bounding box center [827, 132] width 327 height 28
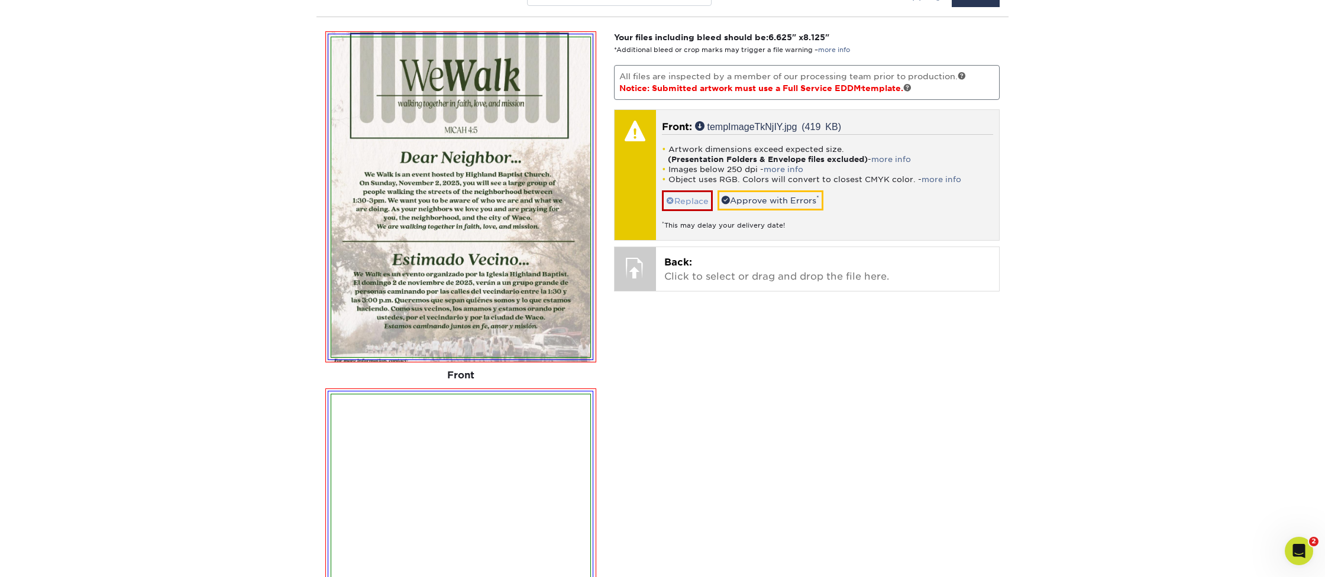
click at [703, 201] on link "Replace" at bounding box center [687, 200] width 51 height 21
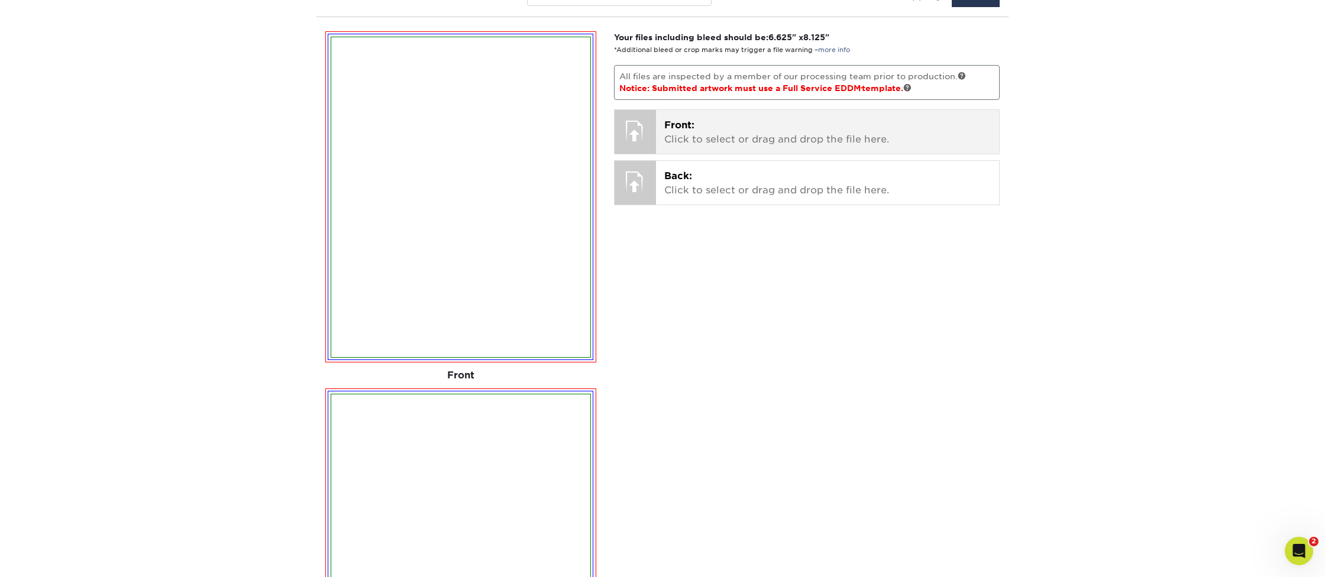
click at [714, 134] on p "Front: Click to select or drag and drop the file here." at bounding box center [827, 132] width 327 height 28
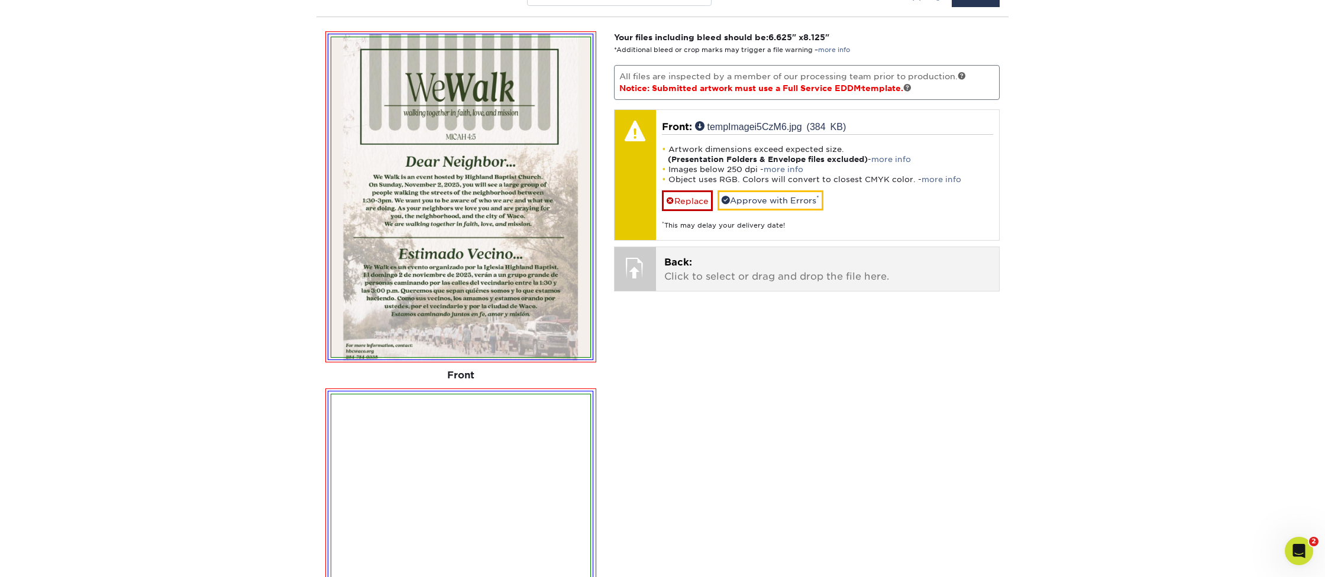
click at [735, 270] on p "Back: Click to select or drag and drop the file here." at bounding box center [827, 270] width 327 height 28
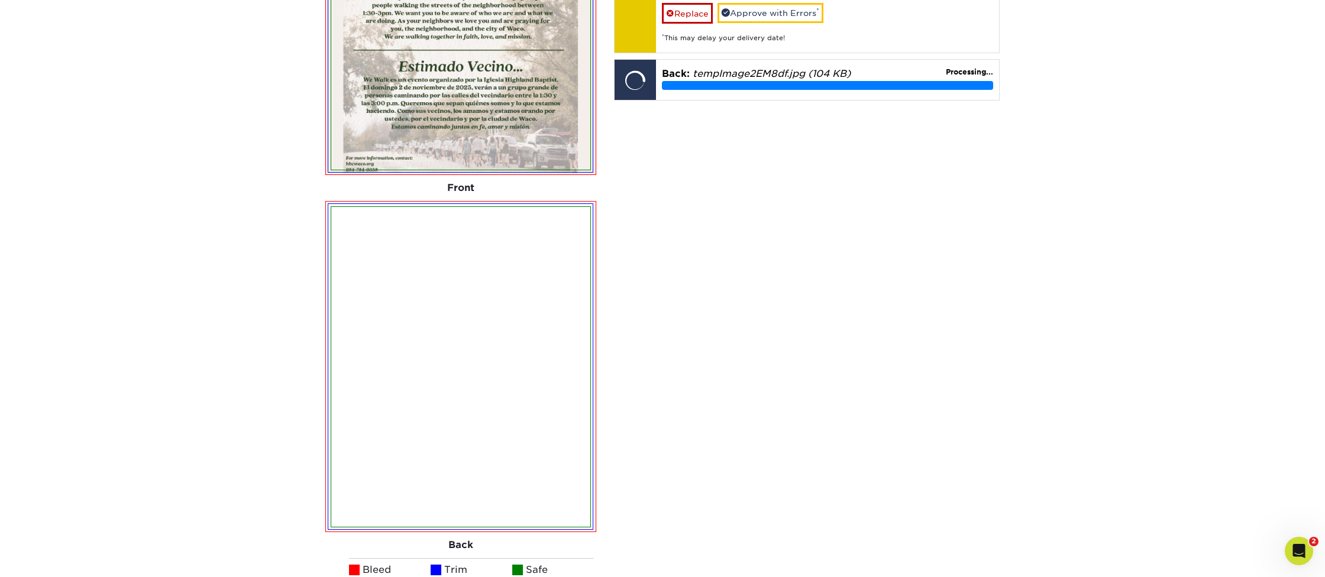
scroll to position [948, 0]
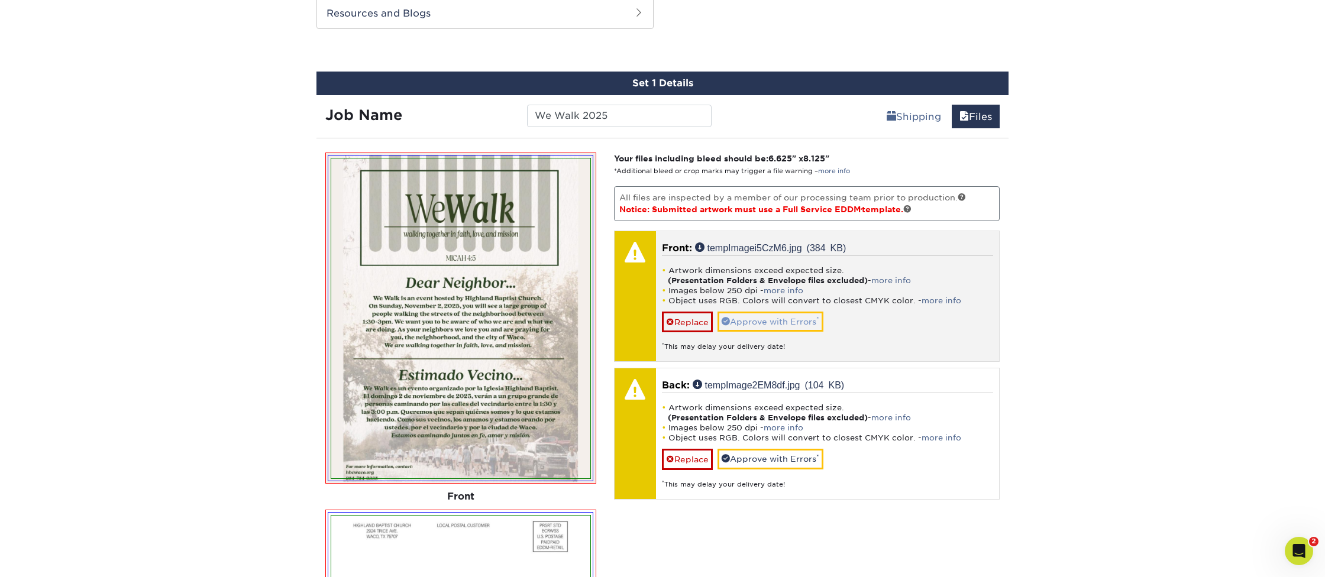
scroll to position [634, 0]
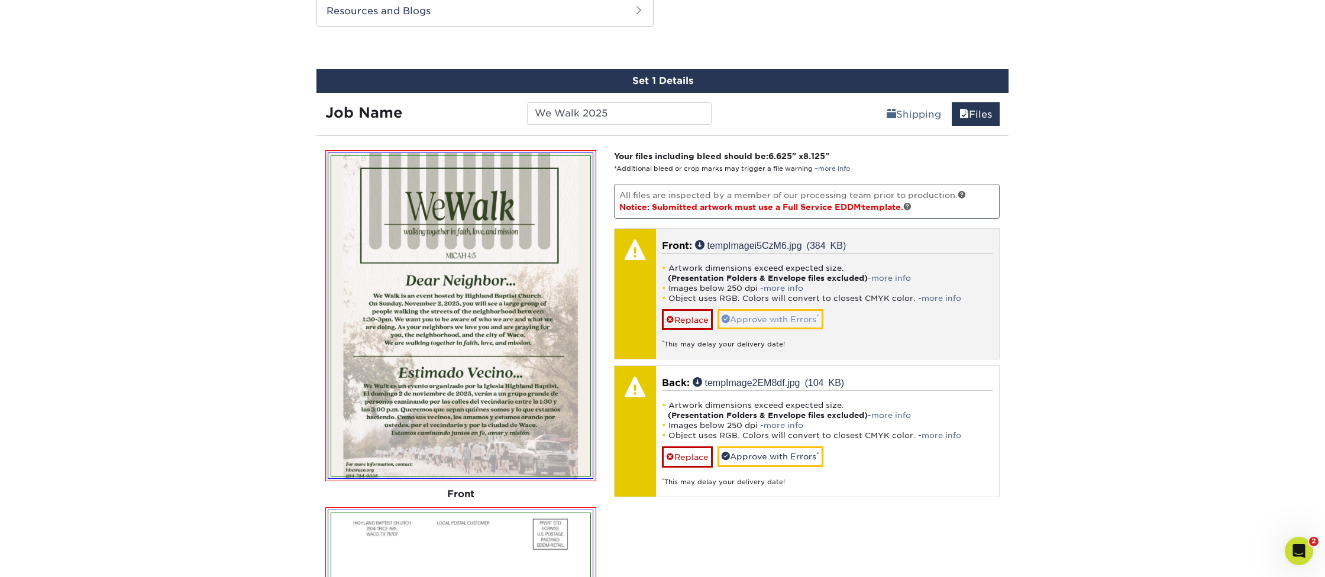
click at [754, 318] on link "Approve with Errors *" at bounding box center [771, 319] width 106 height 20
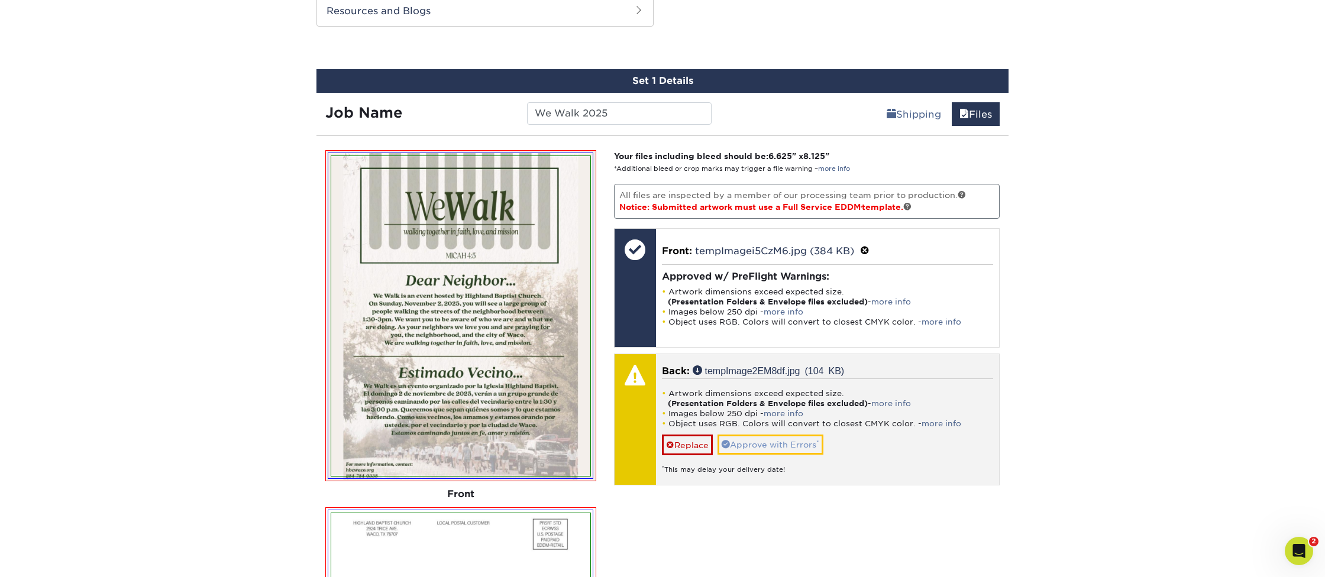
click at [795, 441] on link "Approve with Errors *" at bounding box center [771, 445] width 106 height 20
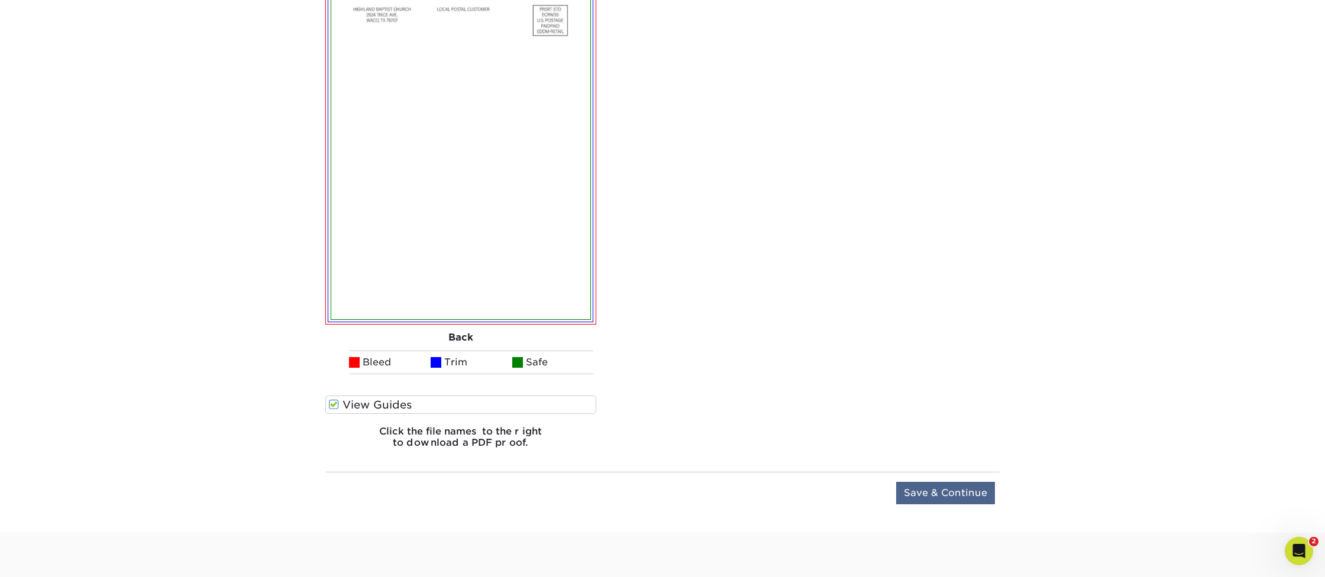
scroll to position [1149, 0]
click at [941, 491] on input "Save & Continue" at bounding box center [945, 492] width 99 height 22
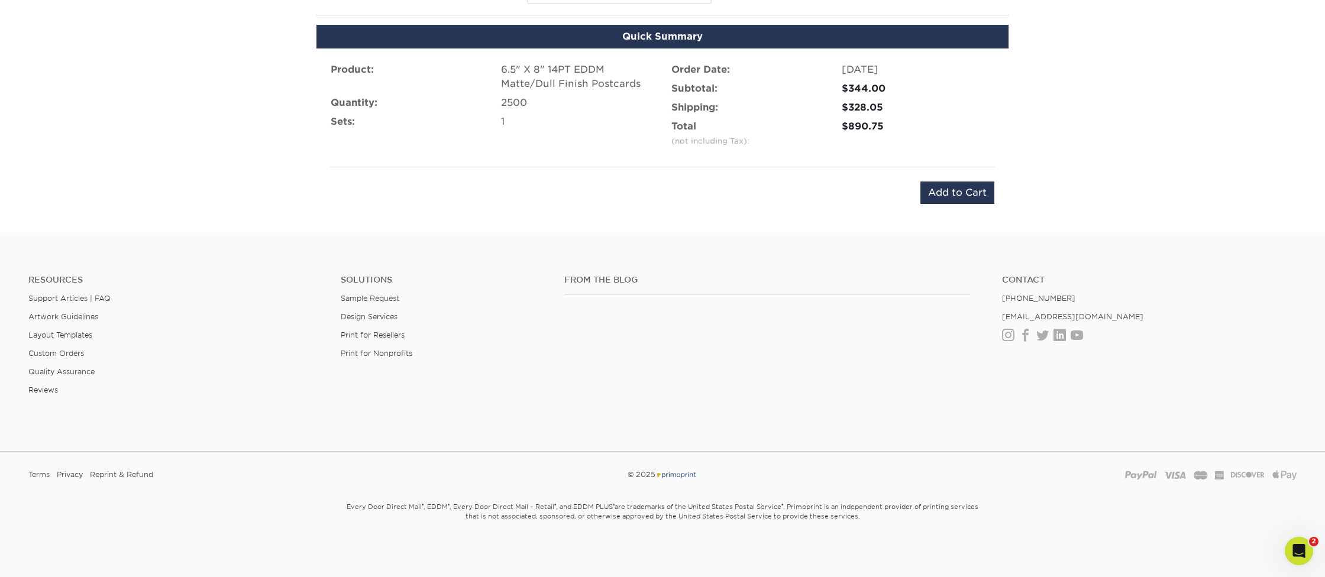
scroll to position [754, 0]
click at [960, 192] on input "Add to Cart" at bounding box center [957, 193] width 74 height 22
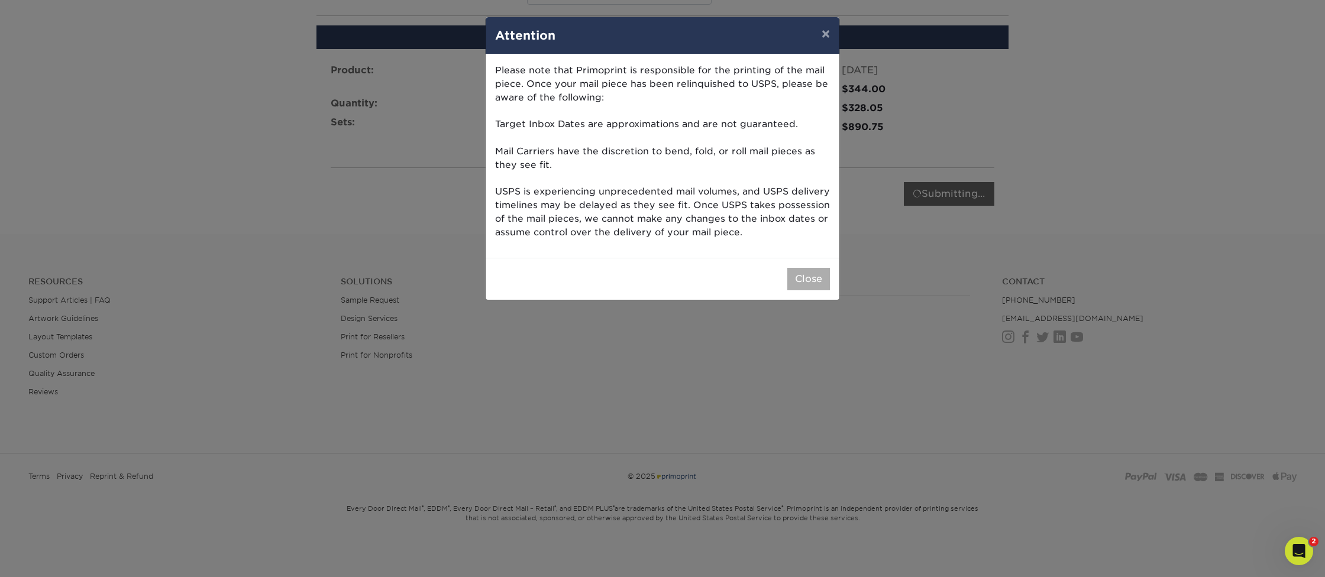
click at [810, 274] on button "Close" at bounding box center [808, 279] width 43 height 22
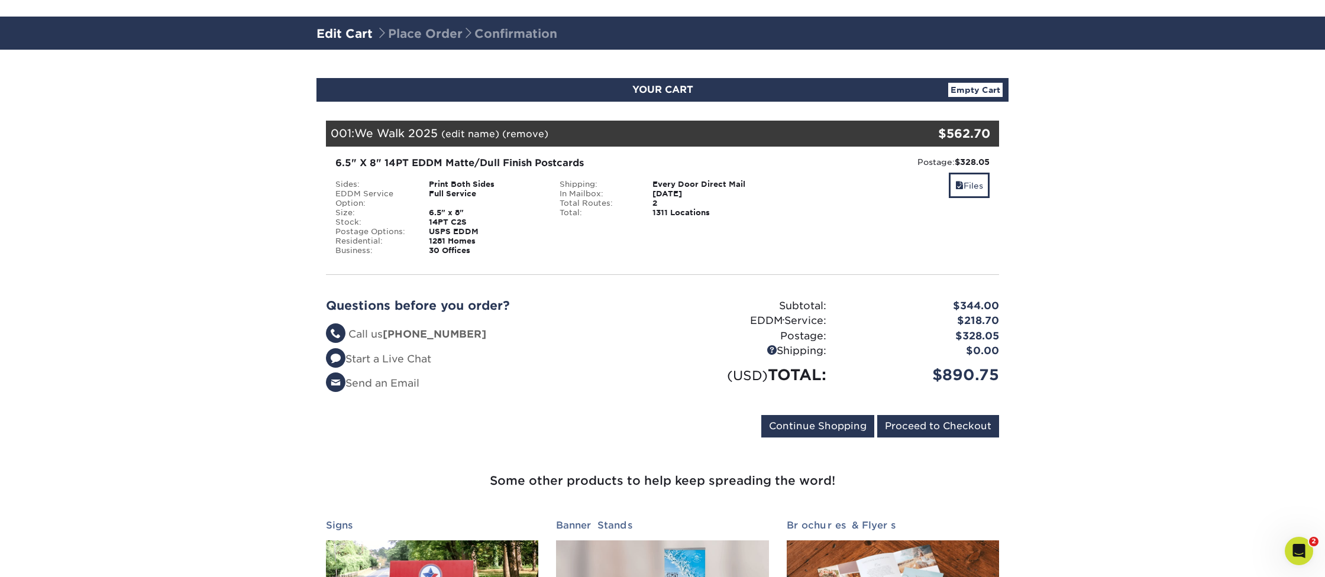
scroll to position [64, 0]
